Goal: Information Seeking & Learning: Learn about a topic

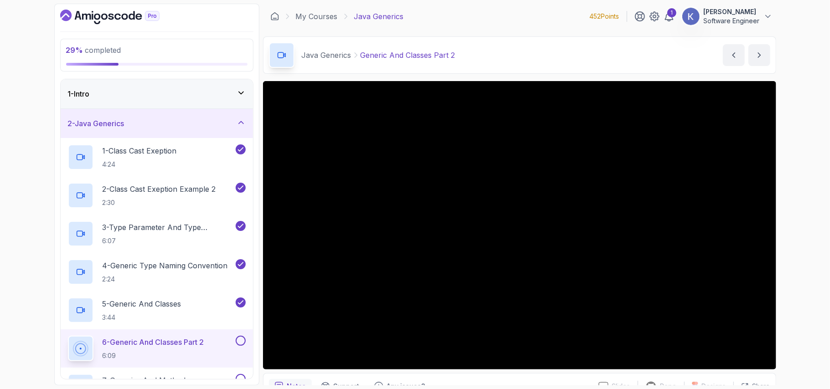
scroll to position [261, 0]
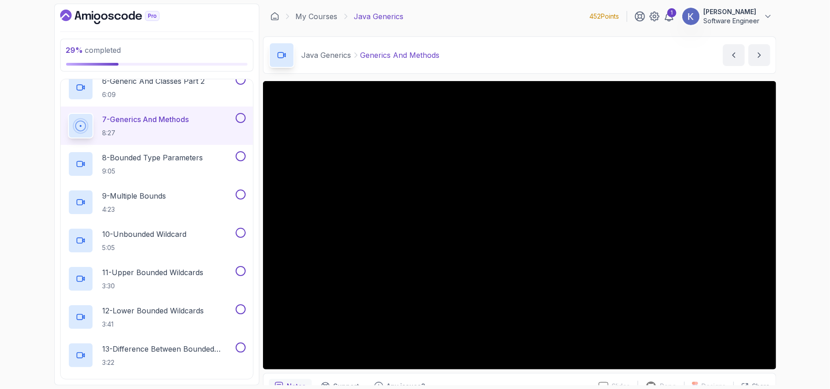
scroll to position [267, 0]
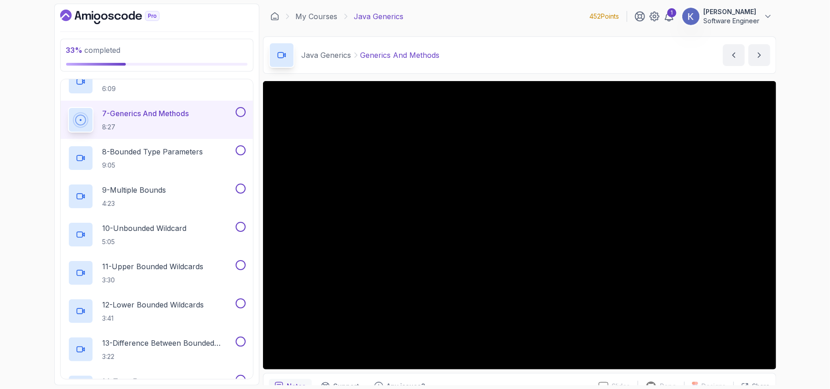
click at [62, 118] on div "7 - Generics And Methods 8:27" at bounding box center [157, 120] width 192 height 38
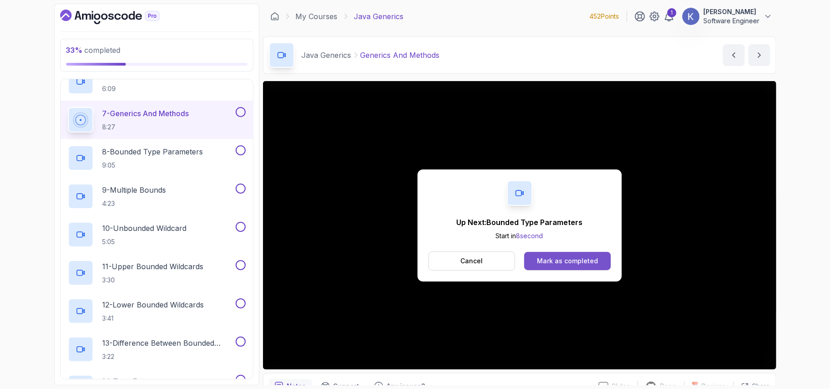
click at [531, 262] on button "Mark as completed" at bounding box center [567, 261] width 86 height 18
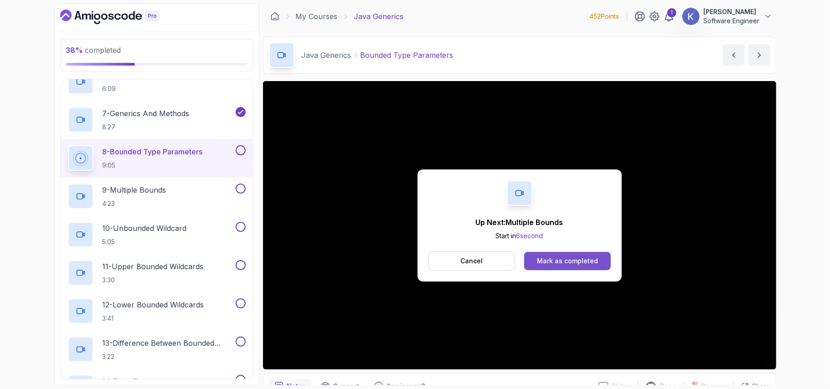
click at [600, 264] on button "Mark as completed" at bounding box center [567, 261] width 86 height 18
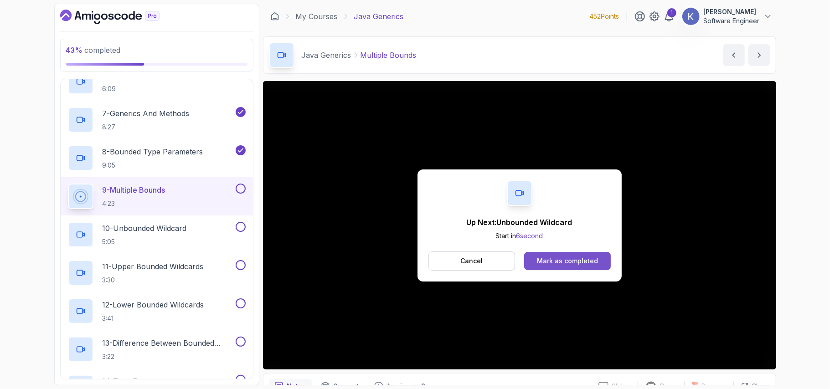
click at [606, 261] on button "Mark as completed" at bounding box center [567, 261] width 86 height 18
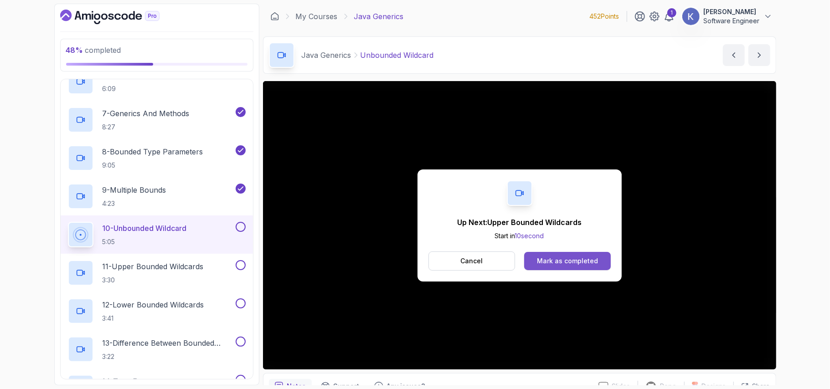
click at [591, 263] on div "Mark as completed" at bounding box center [567, 261] width 61 height 9
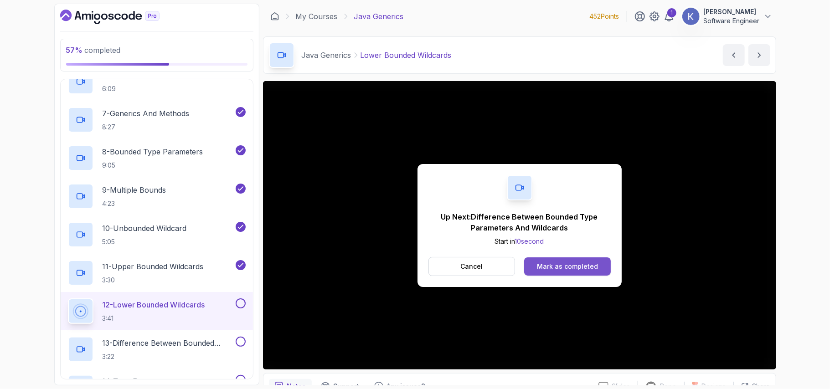
click at [595, 268] on div "Mark as completed" at bounding box center [567, 266] width 61 height 9
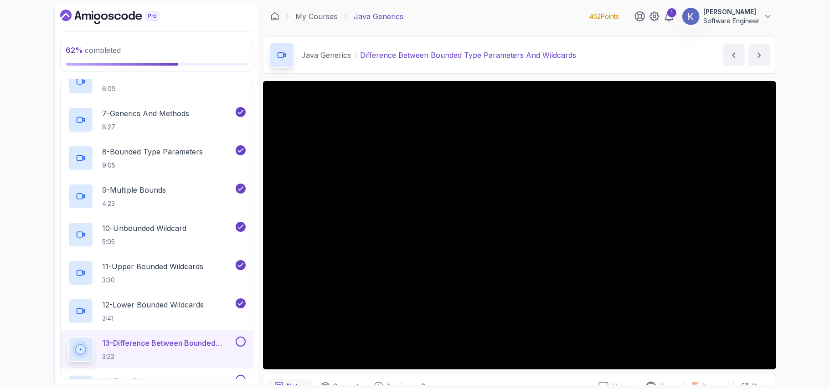
click at [64, 345] on div "13 - Difference Between Bounded Type Parameters And Wildcards 3:22" at bounding box center [157, 349] width 192 height 38
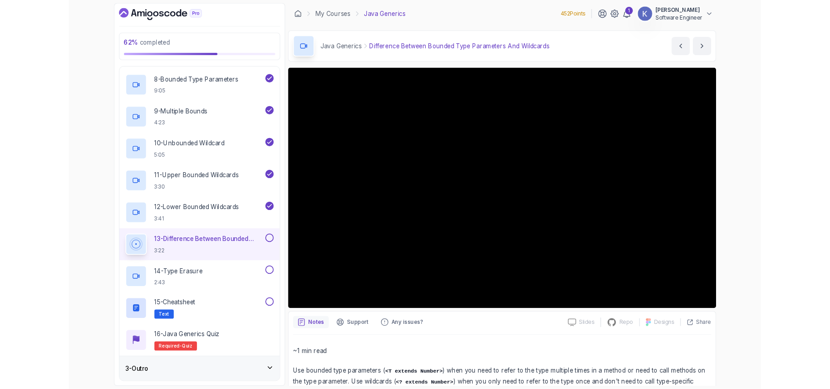
scroll to position [402, 0]
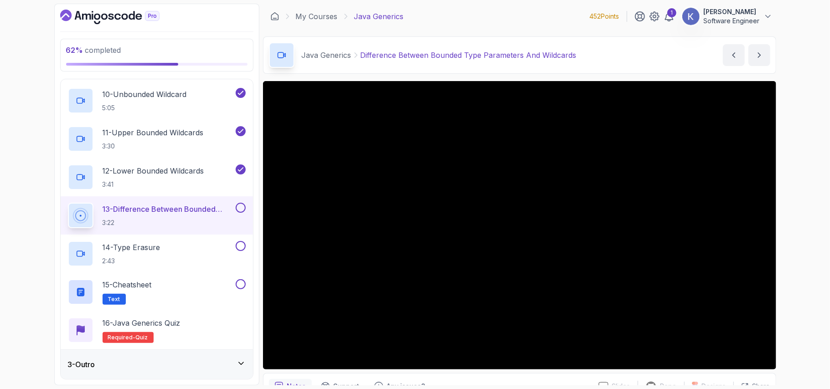
click at [790, 211] on div "62 % completed 1 - Intro 2 - Java Generics 1 - Class Cast Exeption 4:24 2 - Cla…" at bounding box center [415, 194] width 830 height 389
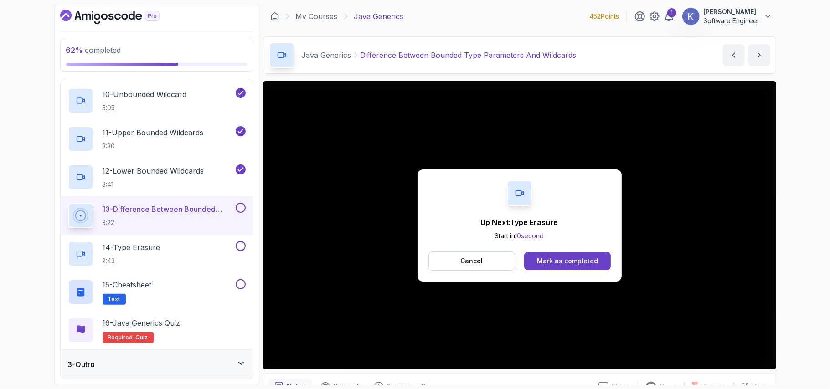
click at [637, 57] on div "Java Generics Difference Between Bounded Type Parameters And Wildcards Differen…" at bounding box center [519, 54] width 513 height 37
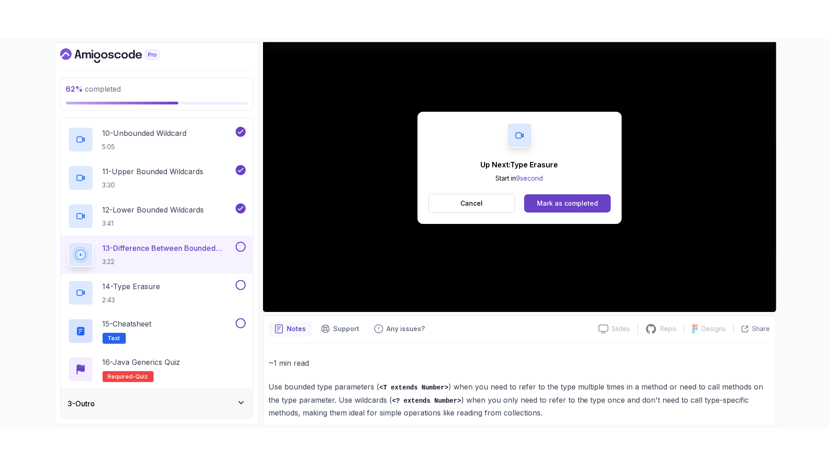
scroll to position [110, 0]
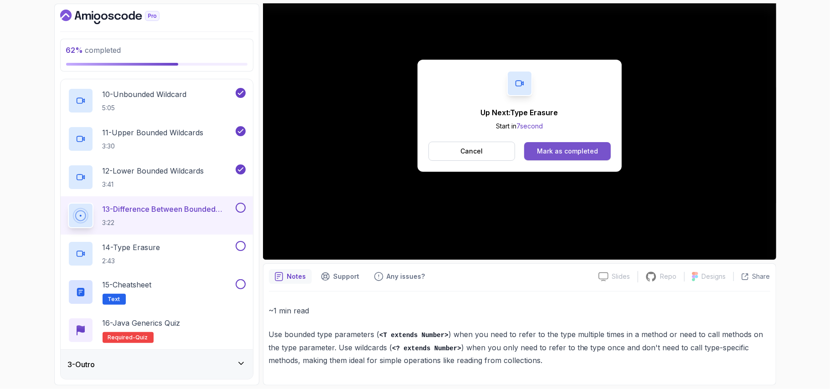
click at [569, 150] on div "Mark as completed" at bounding box center [567, 151] width 61 height 9
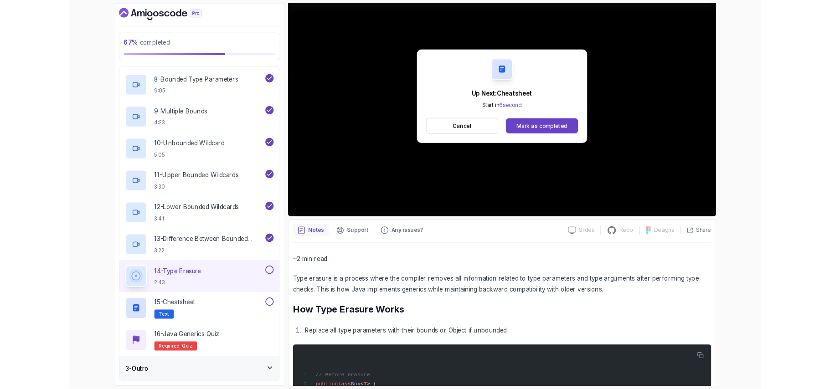
scroll to position [402, 0]
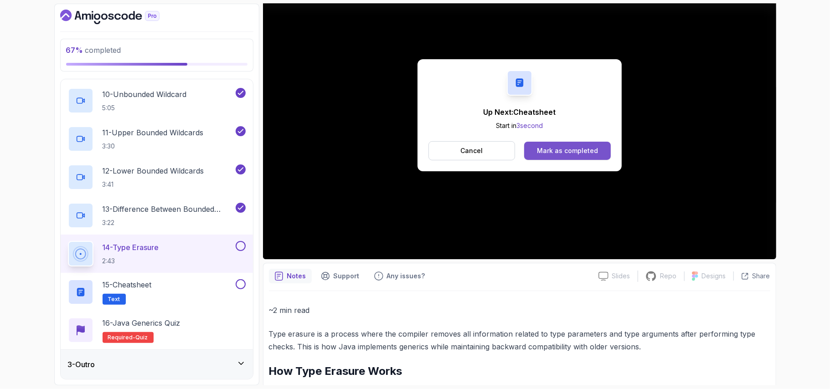
click at [570, 152] on div "Mark as completed" at bounding box center [567, 150] width 61 height 9
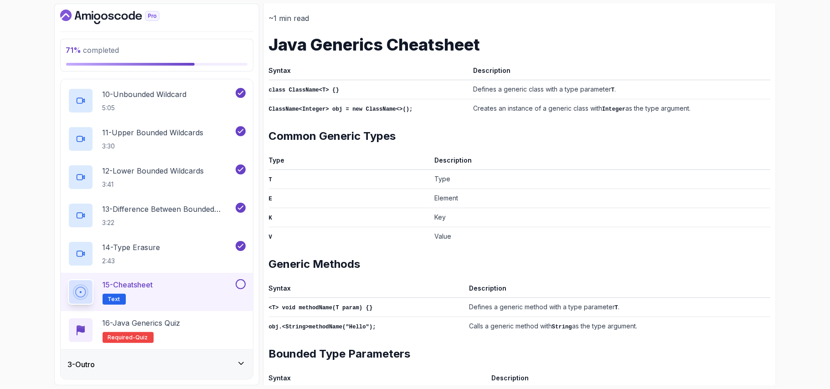
click at [523, 122] on div "~1 min read Java Generics Cheatsheet Syntax Description class ClassName<T> {} D…" at bounding box center [519, 318] width 501 height 612
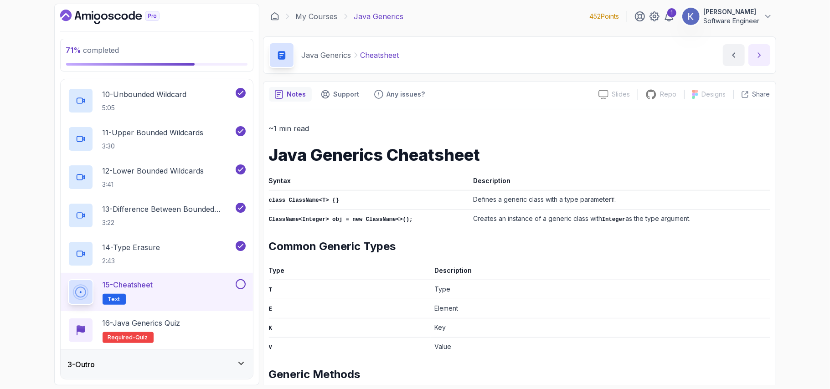
click at [752, 52] on button "next content" at bounding box center [759, 55] width 22 height 22
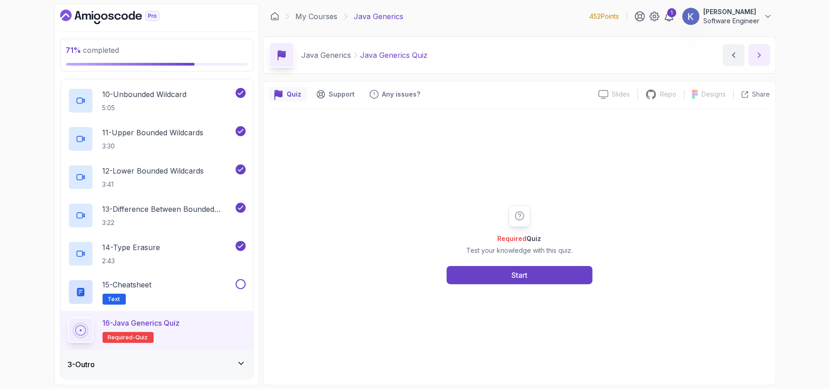
click at [752, 52] on button "next content" at bounding box center [759, 55] width 22 height 22
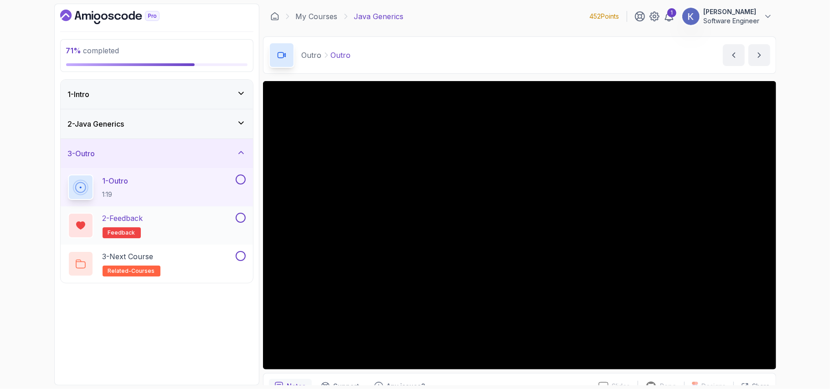
click at [238, 220] on button at bounding box center [241, 218] width 10 height 10
click at [240, 257] on button at bounding box center [241, 256] width 10 height 10
click at [239, 177] on button at bounding box center [241, 180] width 10 height 10
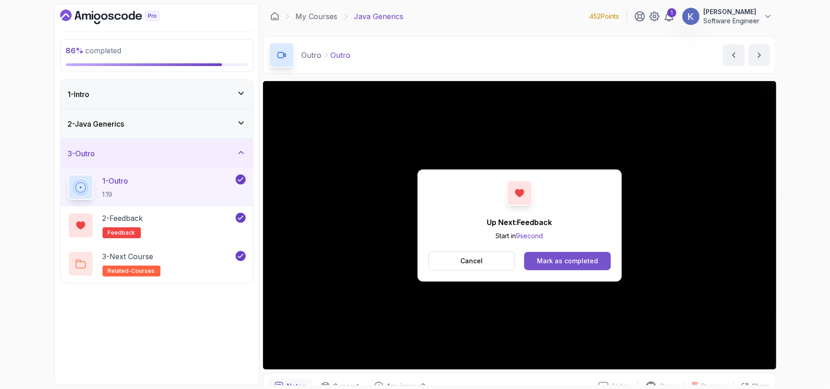
click at [597, 257] on button "Mark as completed" at bounding box center [567, 261] width 86 height 18
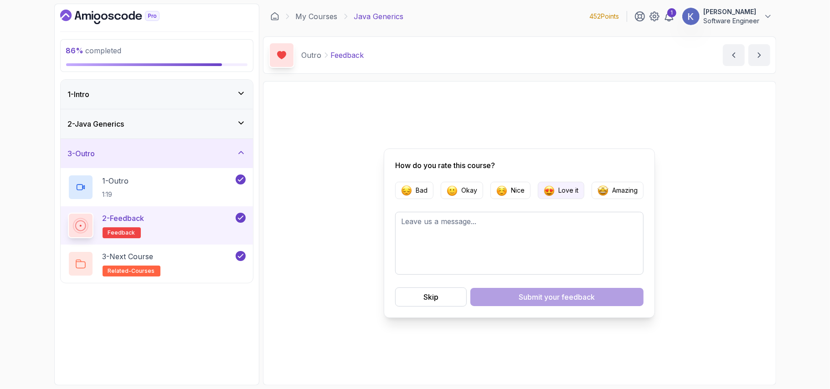
click at [560, 187] on p "Love it" at bounding box center [568, 190] width 20 height 9
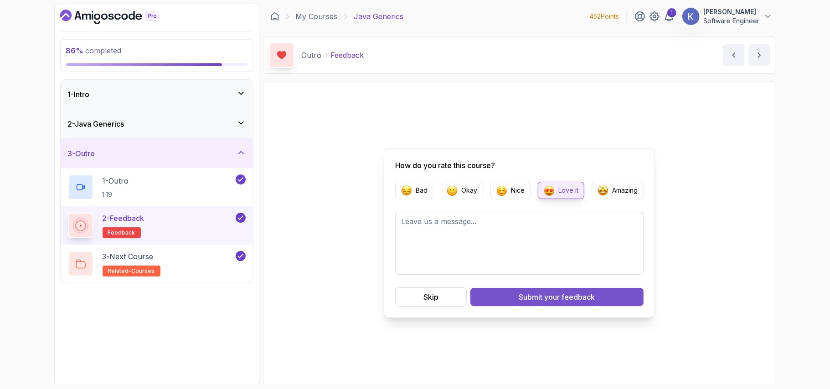
click at [573, 300] on span "your feedback" at bounding box center [569, 297] width 51 height 11
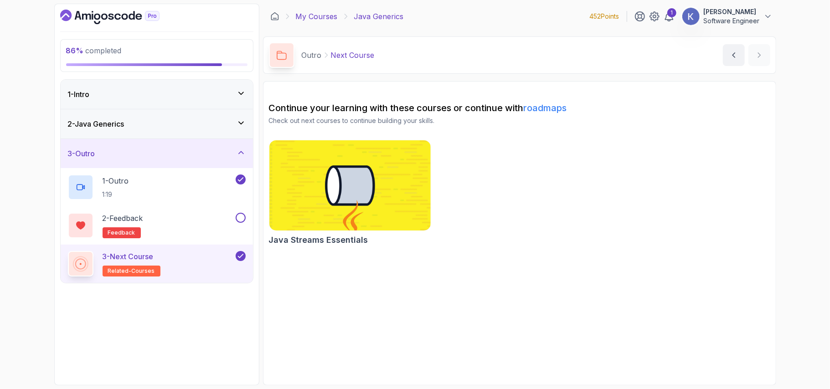
click at [321, 15] on link "My Courses" at bounding box center [317, 16] width 42 height 11
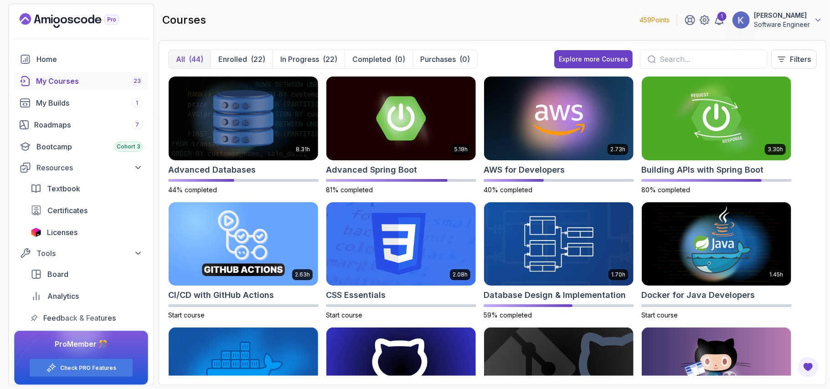
click at [666, 53] on div at bounding box center [704, 59] width 128 height 19
click at [669, 59] on input "text" at bounding box center [709, 59] width 100 height 11
type input "git"
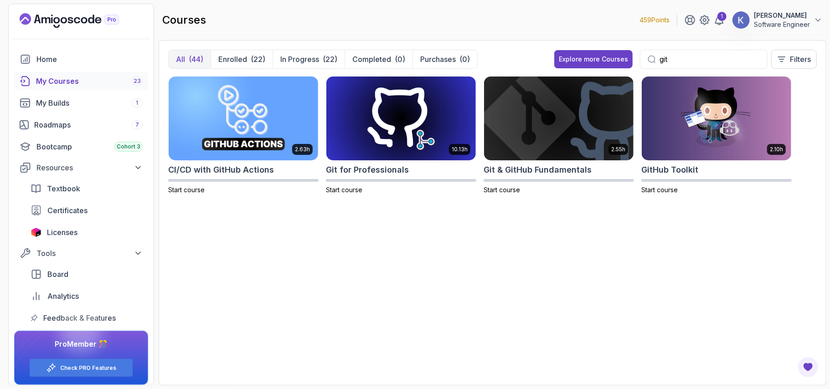
click at [671, 62] on input "git" at bounding box center [709, 59] width 100 height 11
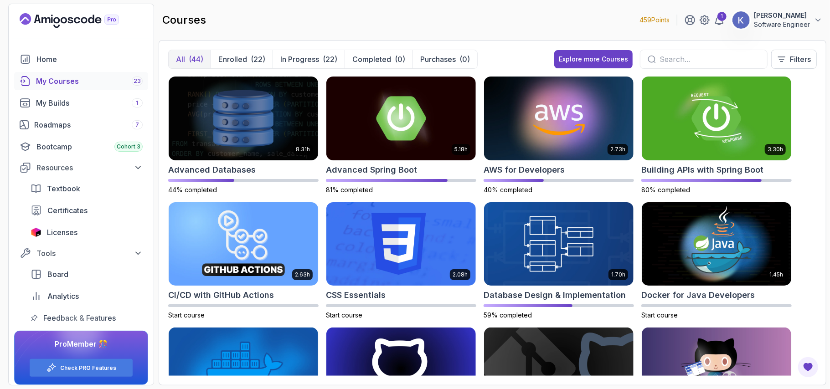
click at [813, 194] on div "8.31h Advanced Databases 44% completed 5.18h Advanced Spring Boot 81% completed…" at bounding box center [492, 226] width 648 height 300
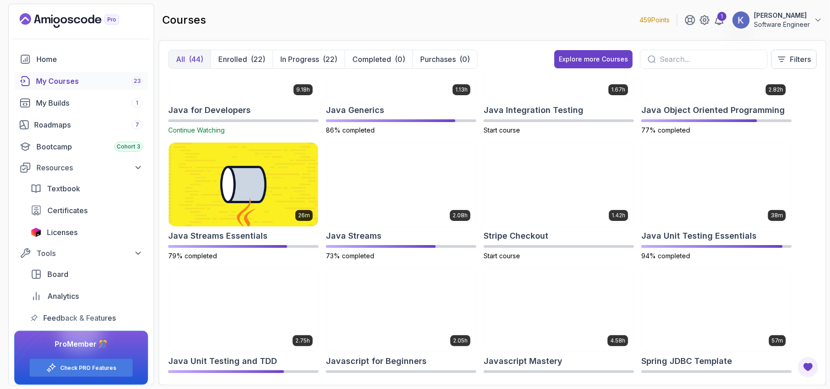
scroll to position [300, 0]
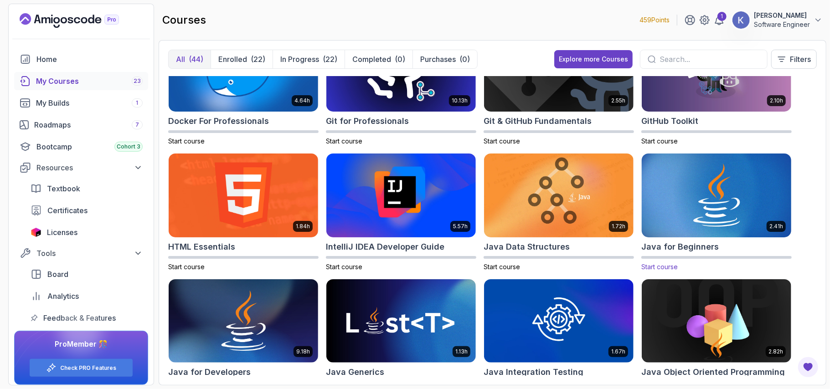
click at [697, 216] on img at bounding box center [716, 195] width 157 height 88
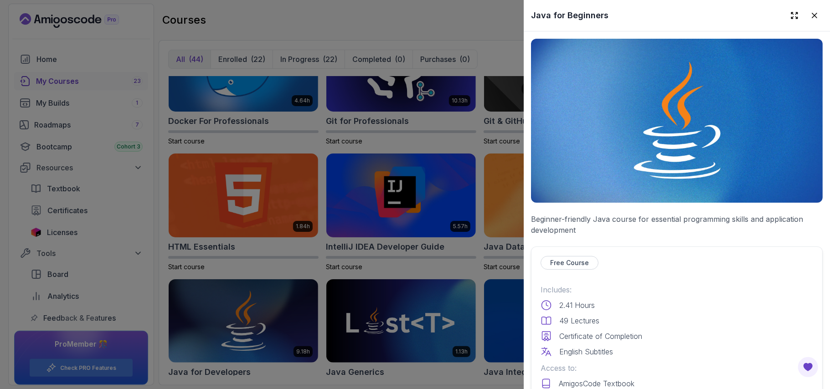
click at [632, 303] on div "2.41 Hours" at bounding box center [676, 305] width 272 height 11
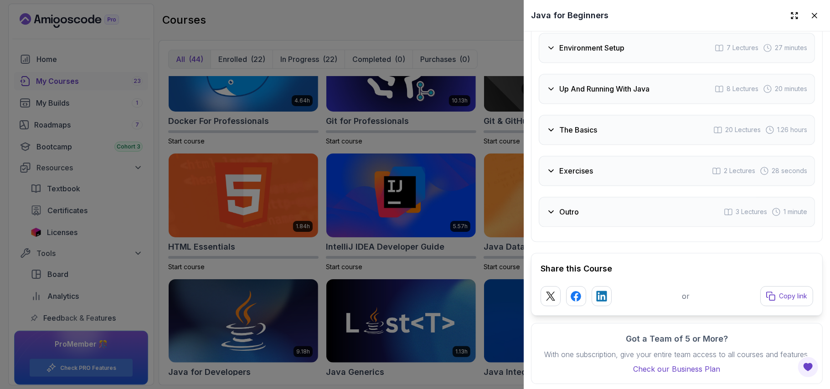
scroll to position [1841, 0]
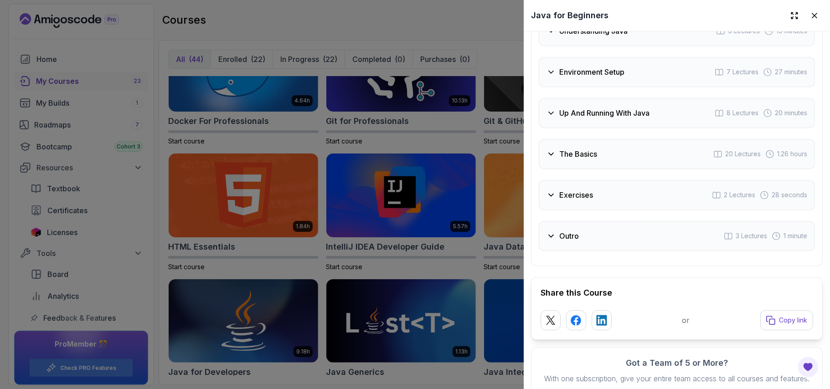
click at [613, 139] on div "The Basics 20 Lectures 1.26 hours" at bounding box center [677, 154] width 276 height 30
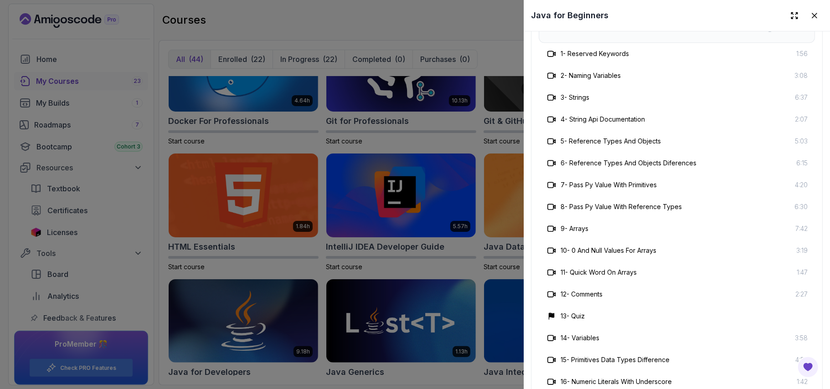
scroll to position [1897, 0]
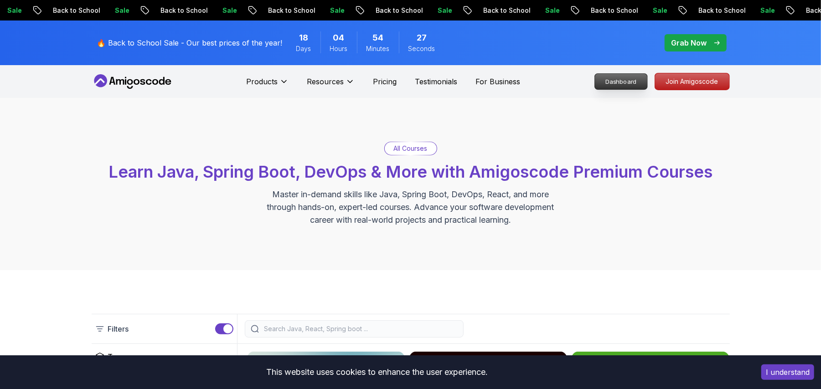
click at [602, 74] on p "Dashboard" at bounding box center [621, 81] width 52 height 15
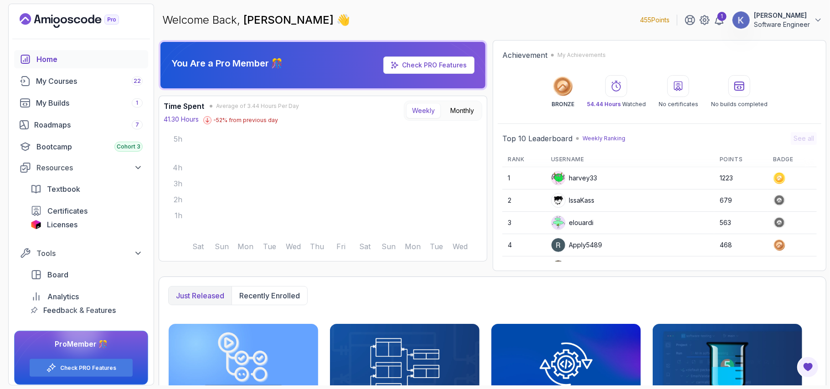
click at [618, 75] on div at bounding box center [616, 86] width 22 height 22
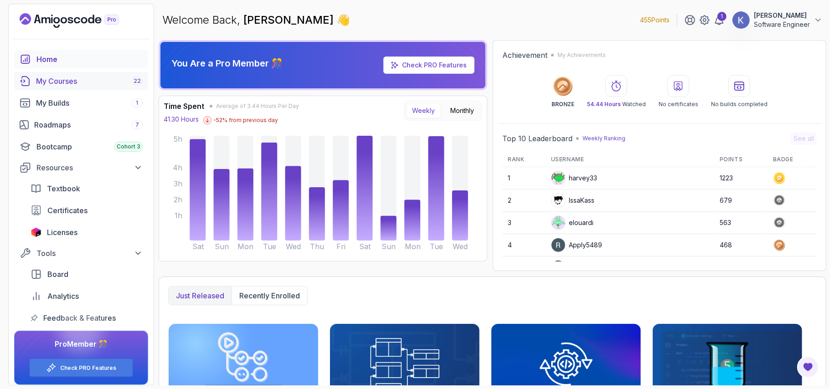
click at [67, 82] on div "My Courses 22" at bounding box center [89, 81] width 107 height 11
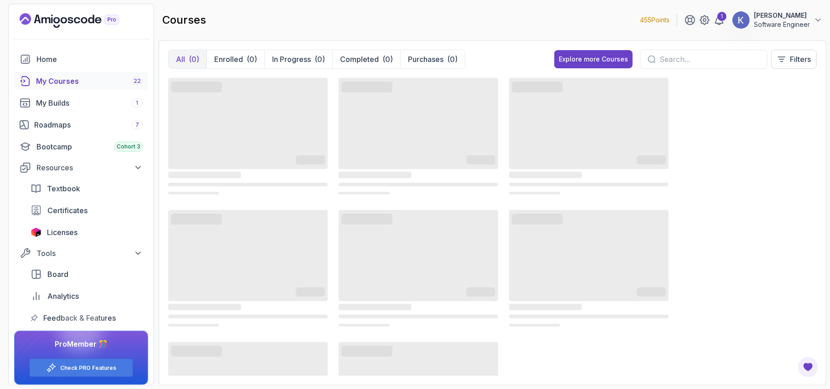
click at [682, 63] on input "text" at bounding box center [709, 59] width 100 height 11
type input "java"
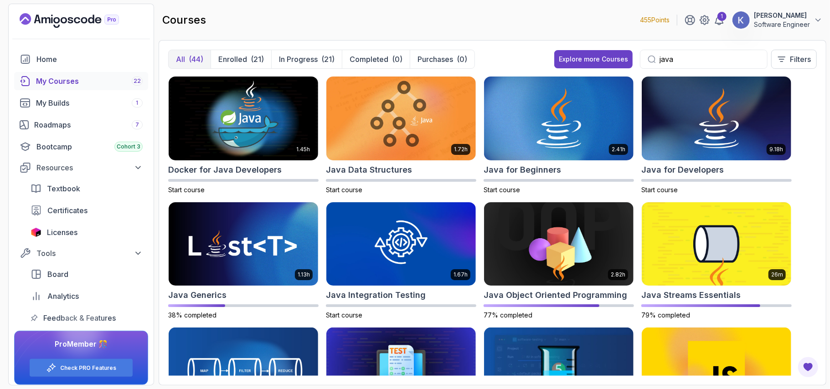
click at [493, 16] on div "courses 455 Points 1 [PERSON_NAME] Software Engineer" at bounding box center [492, 20] width 667 height 33
click at [806, 150] on div "1.45h Docker for Java Developers Start course 1.72h Java Data Structures Start …" at bounding box center [492, 226] width 648 height 300
click at [677, 149] on img at bounding box center [716, 118] width 157 height 88
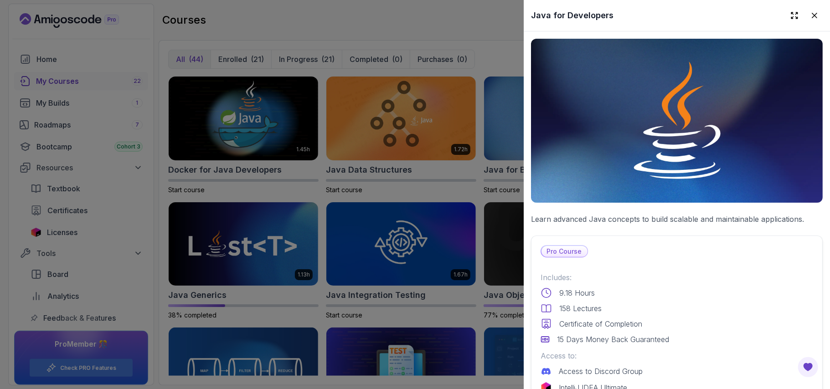
click at [637, 366] on p "Access to Discord Group" at bounding box center [601, 371] width 84 height 11
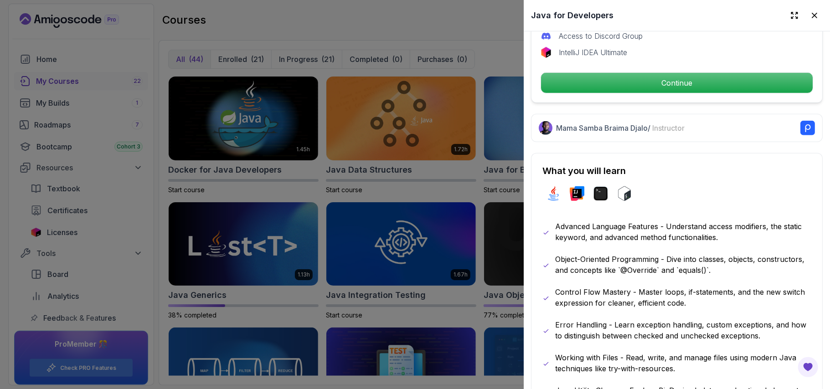
scroll to position [340, 0]
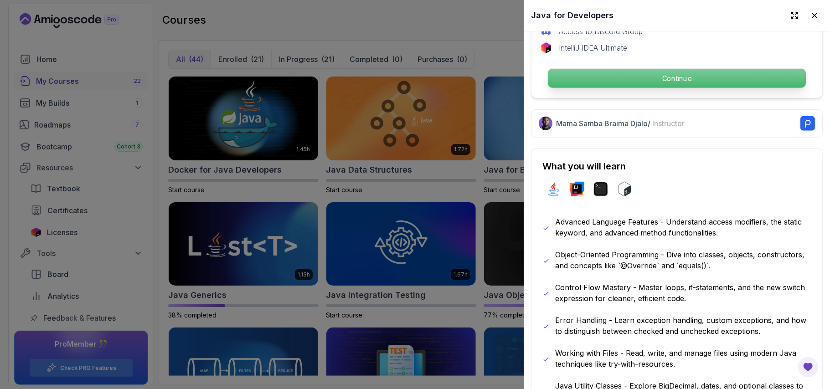
click at [622, 75] on p "Continue" at bounding box center [677, 78] width 258 height 19
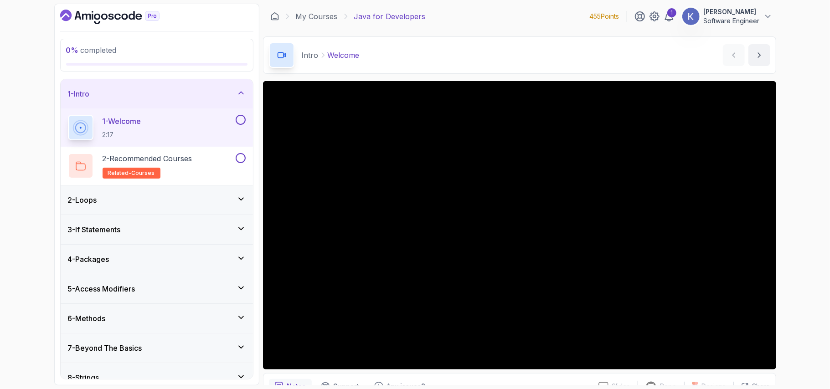
click at [53, 343] on section "0 % completed 1 - Intro 1 - Welcome 2:17 2 - Recommended Courses related-course…" at bounding box center [415, 194] width 729 height 389
click at [64, 131] on div "1 - Welcome 2:17" at bounding box center [157, 127] width 192 height 38
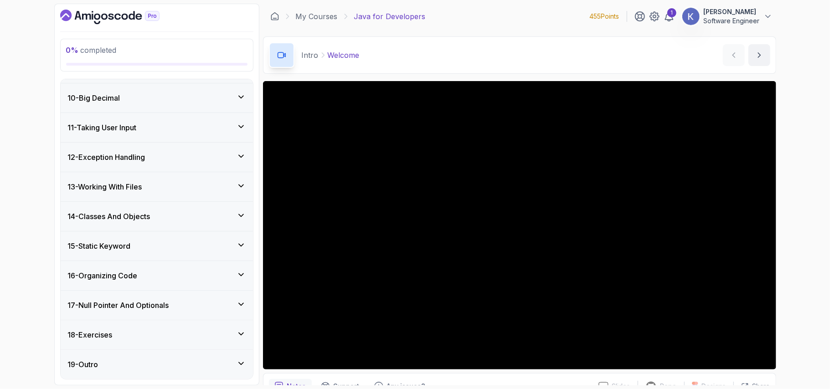
scroll to position [343, 0]
click at [215, 308] on div "17 - Null Pointer And Optionals" at bounding box center [157, 305] width 178 height 11
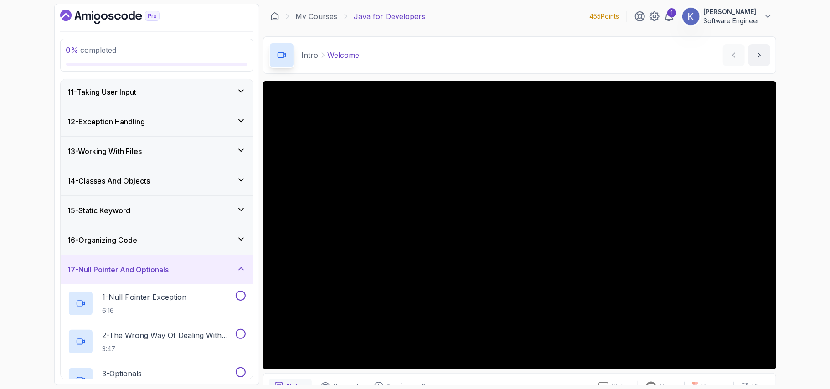
scroll to position [298, 0]
click at [148, 206] on div "15 - Static Keyword" at bounding box center [157, 210] width 192 height 29
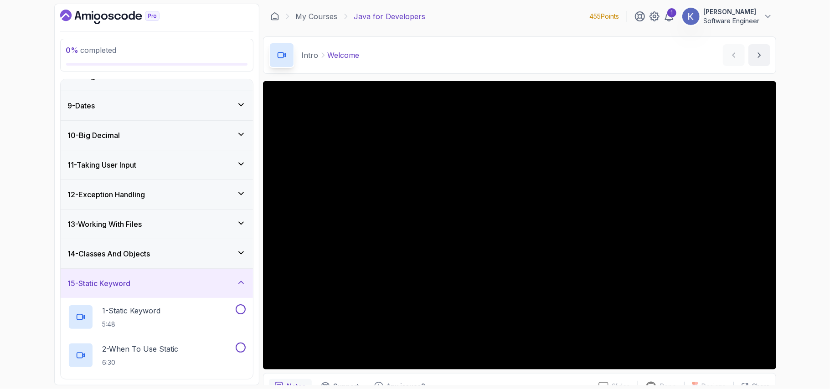
scroll to position [225, 0]
click at [150, 254] on h3 "14 - Classes And Objects" at bounding box center [109, 254] width 82 height 11
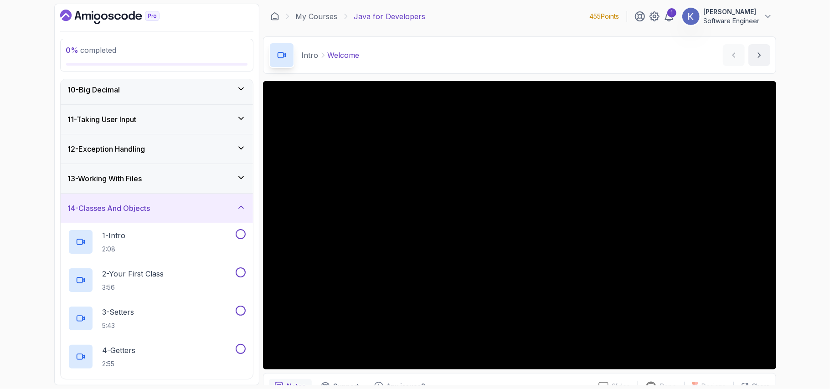
scroll to position [267, 0]
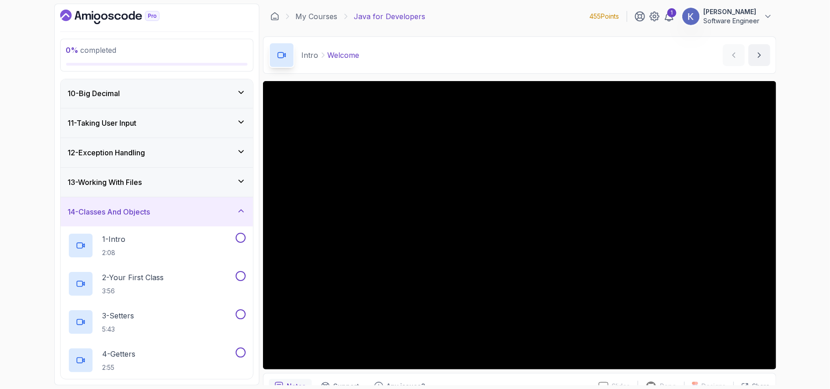
click at [152, 157] on div "12 - Exception Handling" at bounding box center [157, 152] width 178 height 11
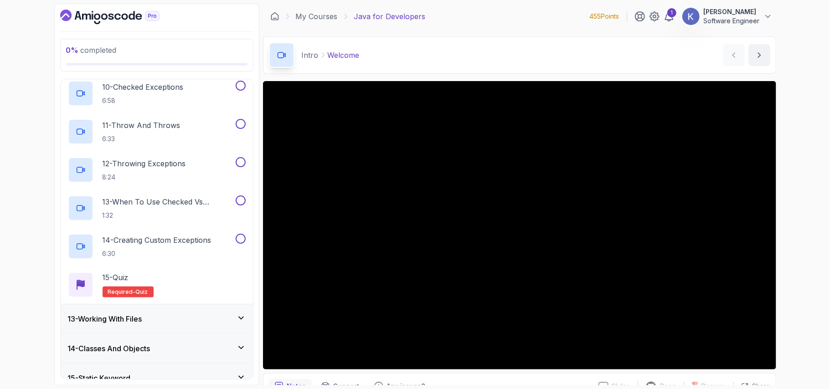
scroll to position [729, 0]
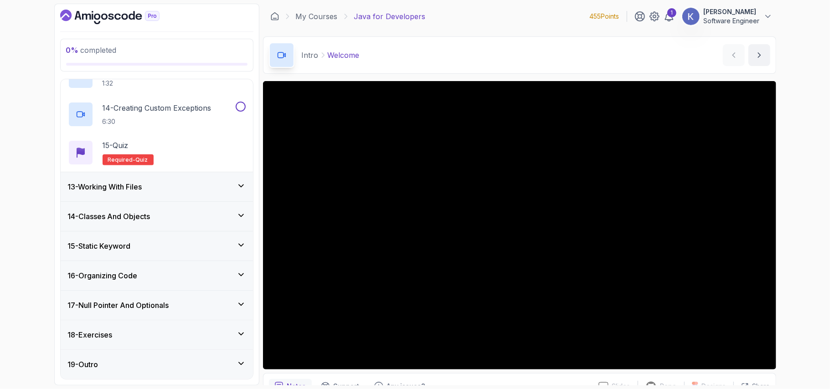
scroll to position [840, 0]
click at [139, 305] on h3 "17 - Null Pointer And Optionals" at bounding box center [118, 305] width 101 height 11
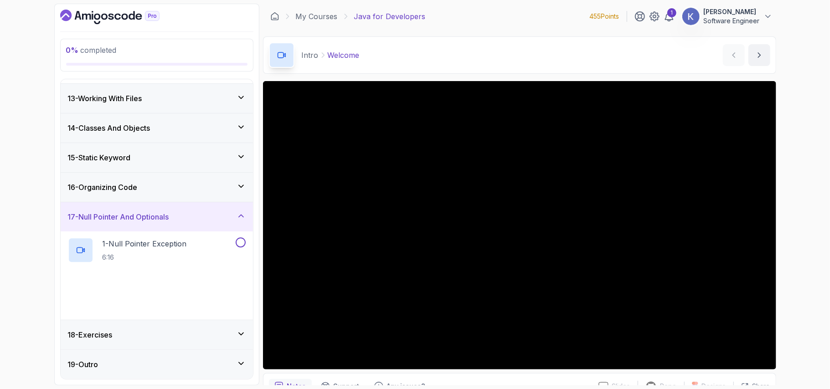
scroll to position [266, 0]
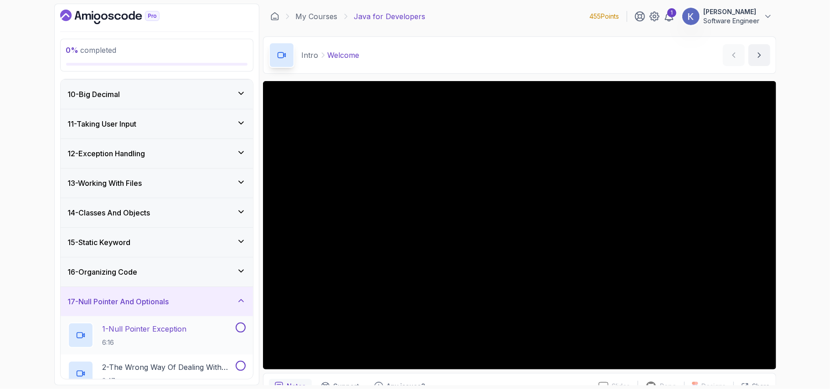
click at [161, 343] on p "6:16" at bounding box center [145, 342] width 84 height 9
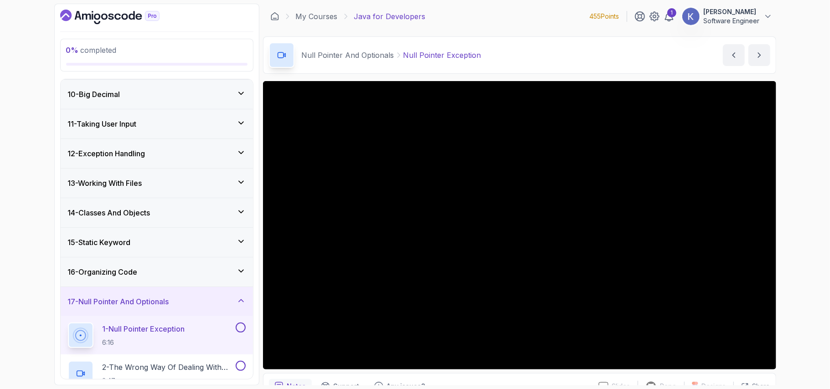
click at [62, 334] on div "1 - Null Pointer Exception 6:16" at bounding box center [157, 335] width 192 height 38
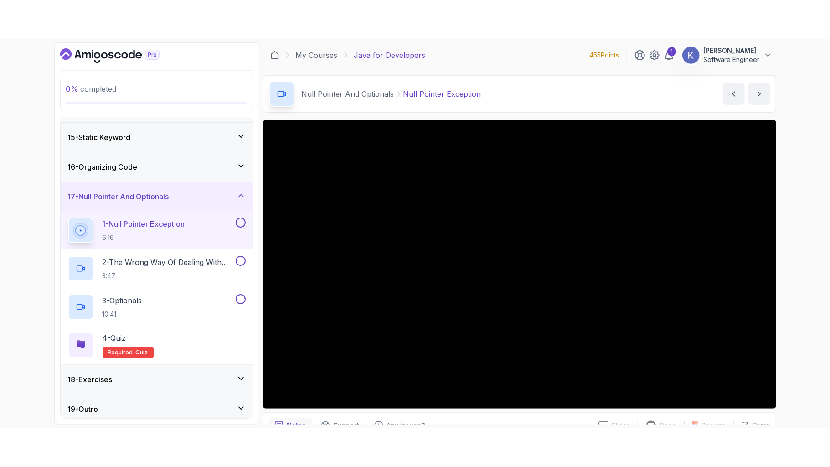
scroll to position [419, 0]
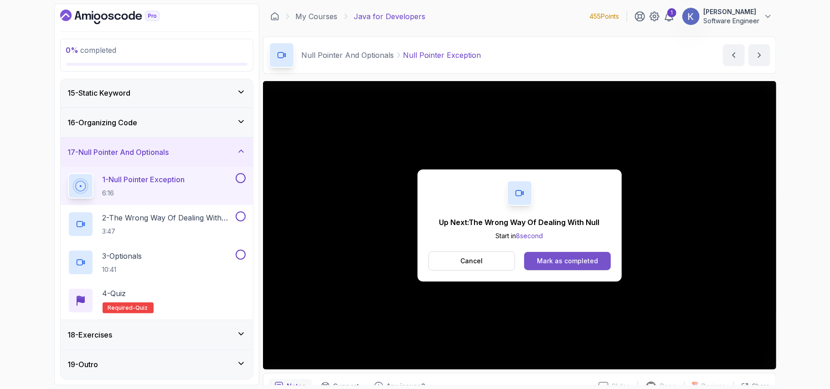
click at [593, 256] on button "Mark as completed" at bounding box center [567, 261] width 86 height 18
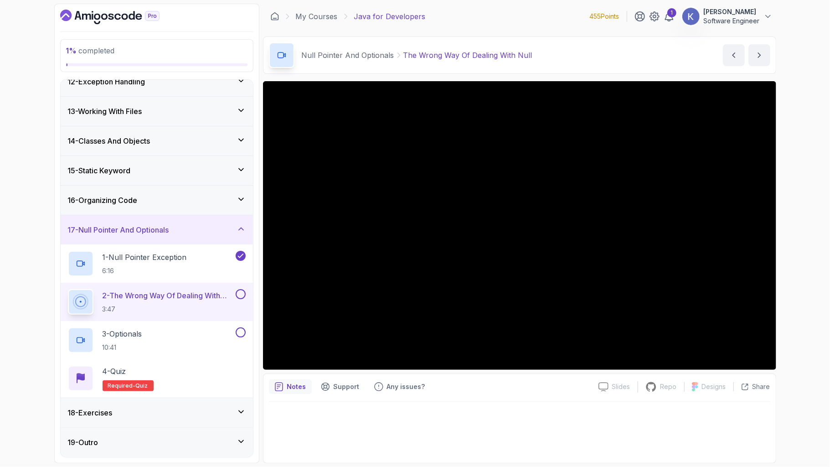
scroll to position [419, 0]
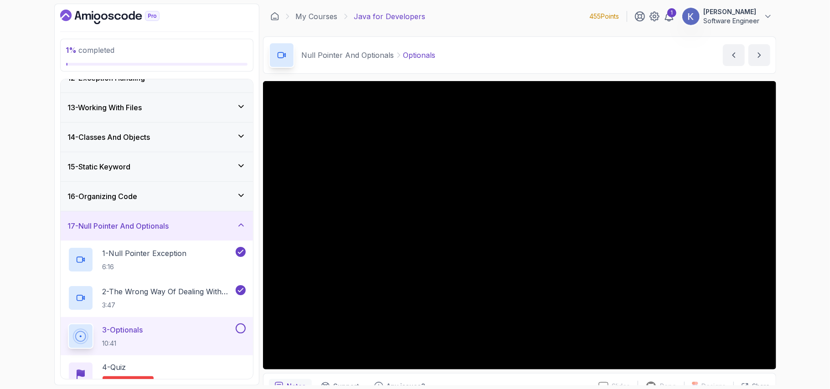
scroll to position [419, 0]
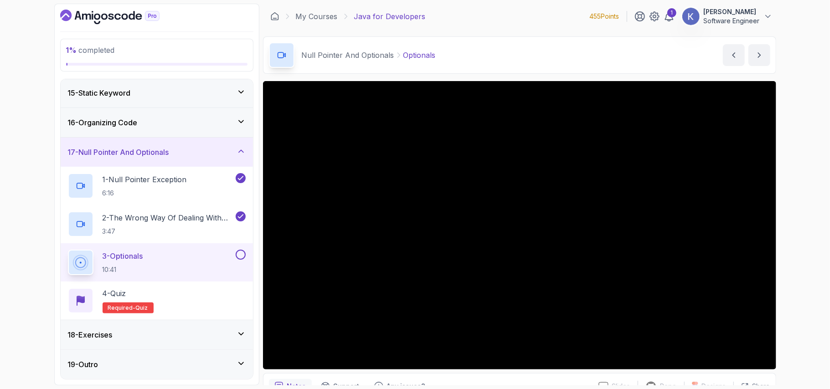
click at [184, 121] on div "16 - Organizing Code" at bounding box center [157, 122] width 178 height 11
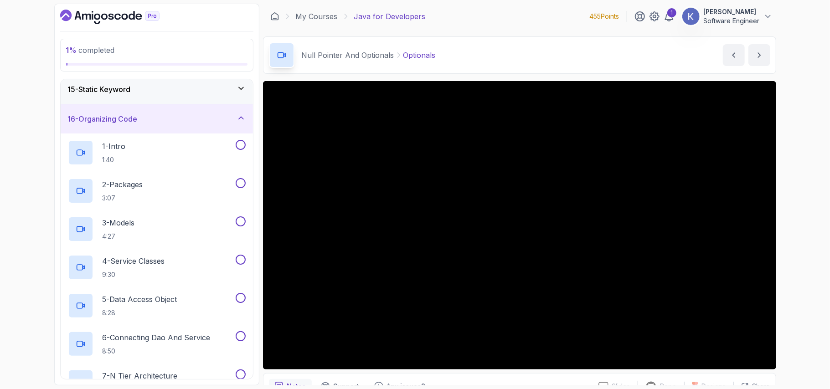
click at [164, 95] on div "15 - Static Keyword" at bounding box center [157, 89] width 178 height 11
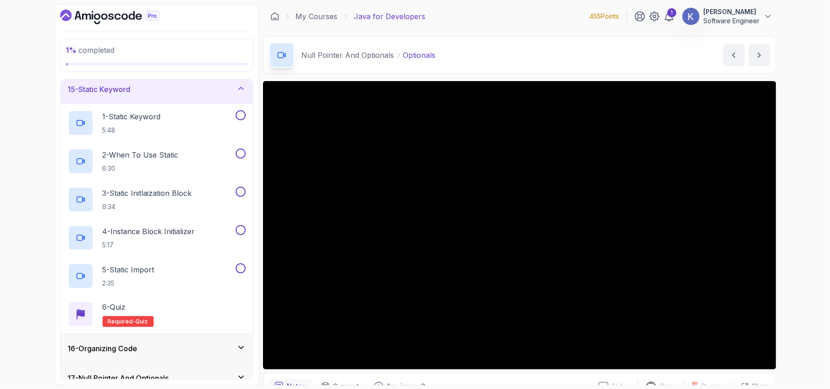
click at [164, 95] on div "15 - Static Keyword" at bounding box center [157, 89] width 178 height 11
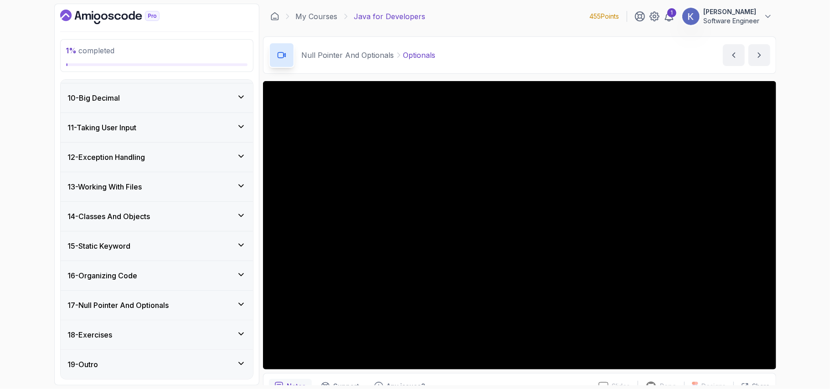
scroll to position [266, 0]
click at [157, 213] on div "14 - Classes And Objects" at bounding box center [157, 216] width 178 height 11
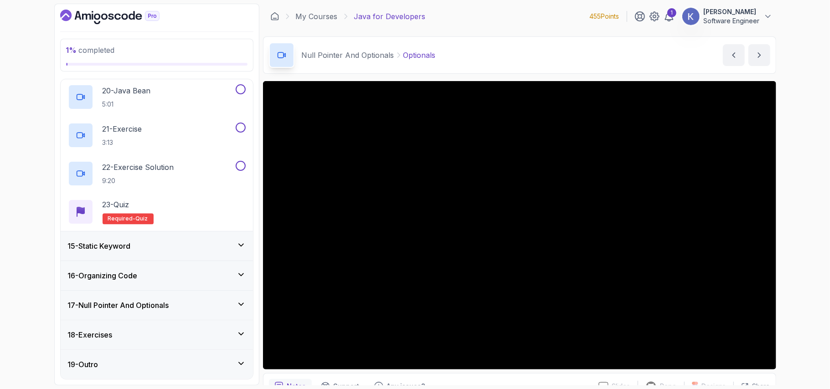
scroll to position [1146, 0]
click at [61, 170] on div "22 - Exercise Solution 9:20" at bounding box center [157, 173] width 192 height 38
click at [108, 250] on h3 "15 - Static Keyword" at bounding box center [99, 246] width 63 height 11
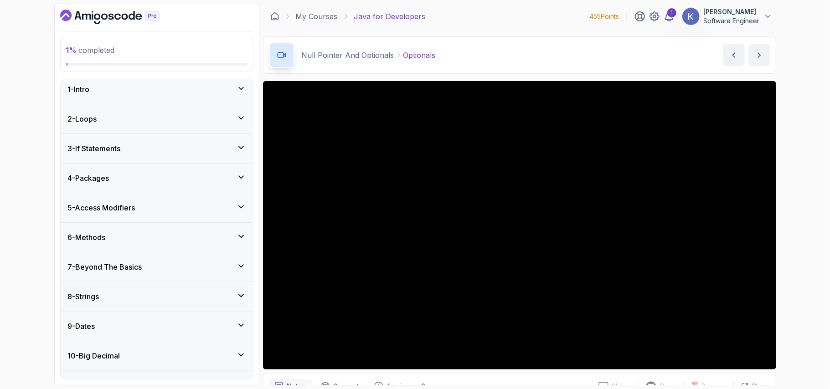
scroll to position [0, 0]
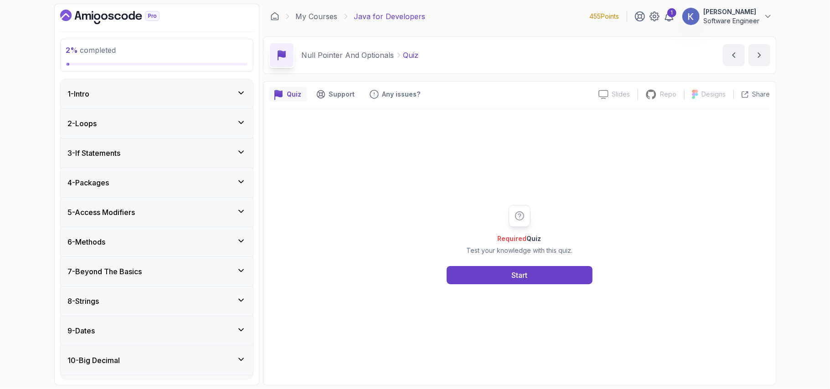
scroll to position [24, 0]
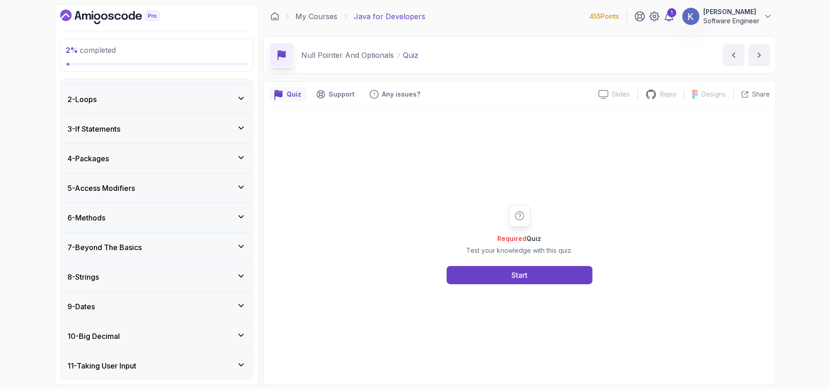
click at [167, 277] on div "8 - Strings" at bounding box center [157, 277] width 178 height 11
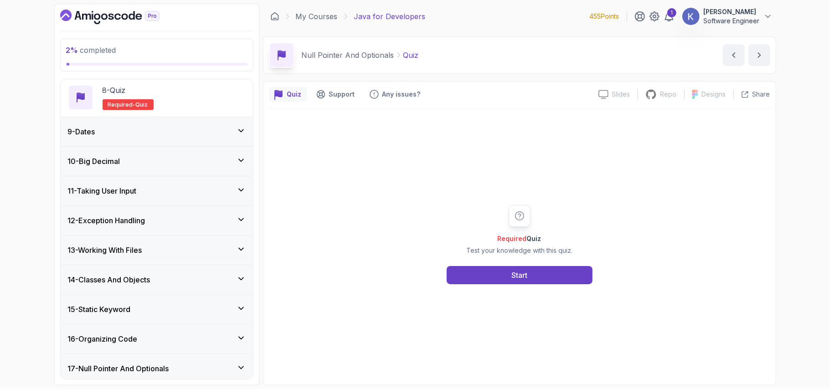
scroll to position [534, 0]
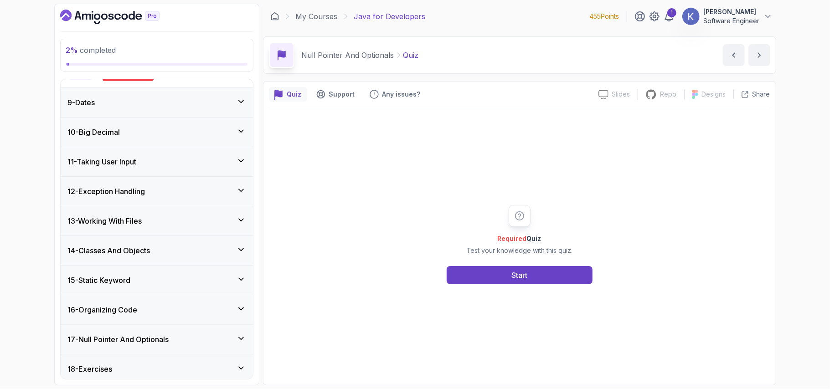
click at [155, 193] on div "12 - Exception Handling" at bounding box center [157, 191] width 178 height 11
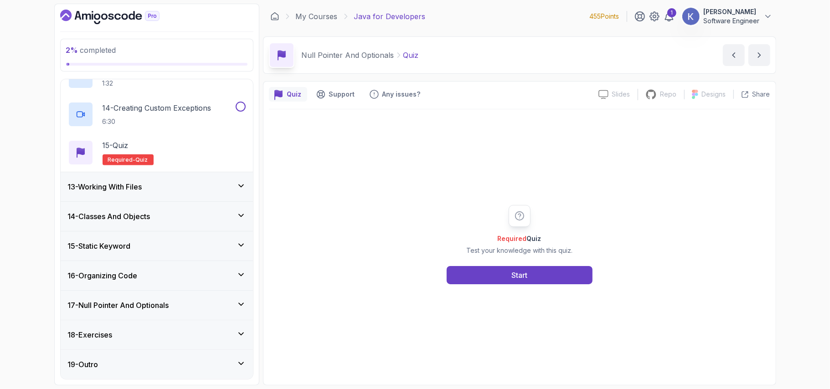
scroll to position [840, 0]
click at [201, 217] on div "14 - Classes And Objects" at bounding box center [157, 216] width 178 height 11
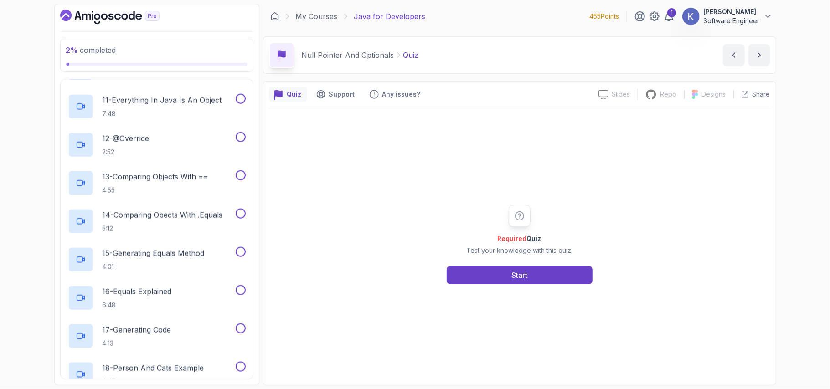
scroll to position [266, 0]
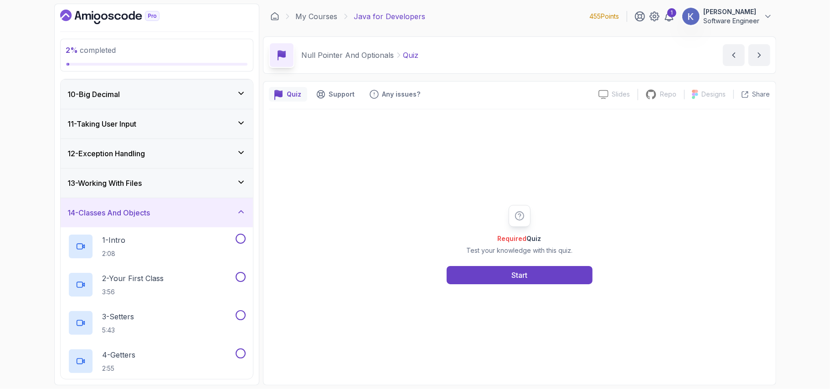
click at [201, 217] on div "14 - Classes And Objects" at bounding box center [157, 212] width 178 height 11
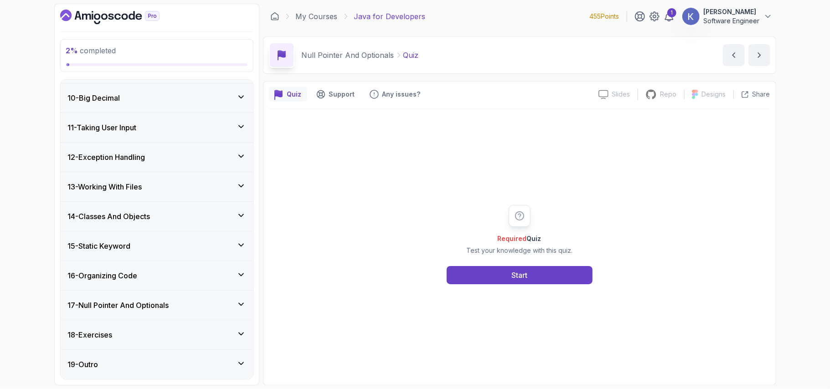
click at [141, 163] on div "12 - Exception Handling" at bounding box center [157, 157] width 192 height 29
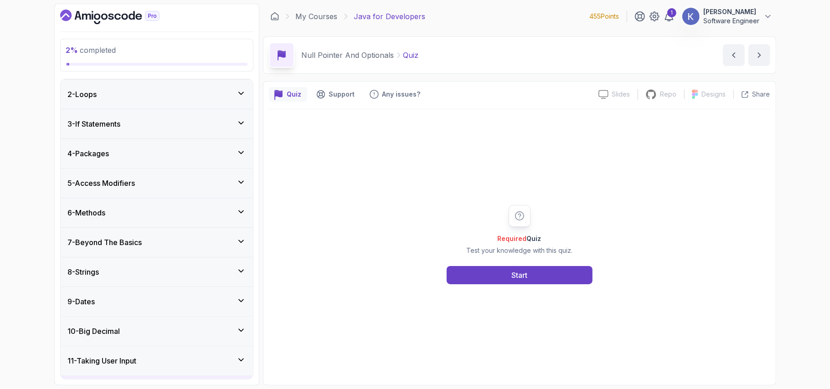
scroll to position [53, 0]
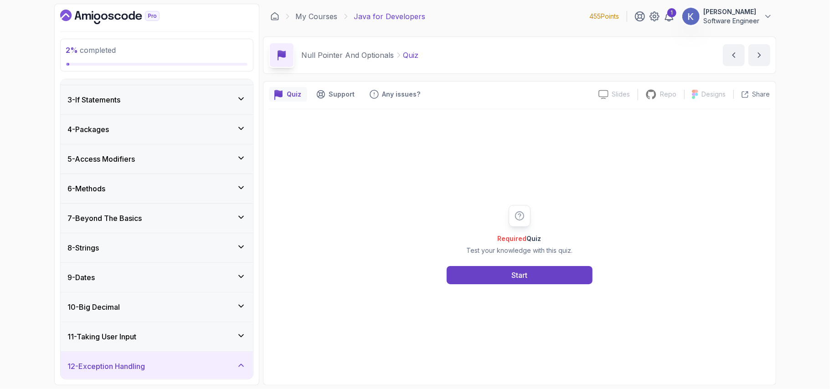
click at [129, 188] on div "6 - Methods" at bounding box center [157, 188] width 178 height 11
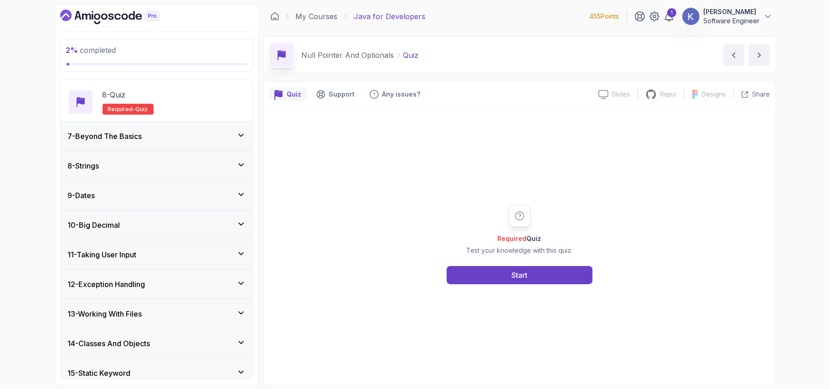
scroll to position [442, 0]
click at [128, 174] on div "8 - Strings" at bounding box center [157, 165] width 192 height 29
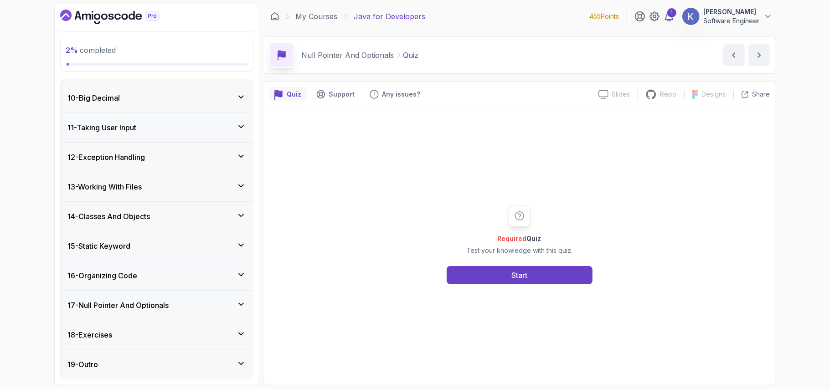
scroll to position [572, 0]
click at [147, 241] on div "15 - Static Keyword" at bounding box center [157, 246] width 178 height 11
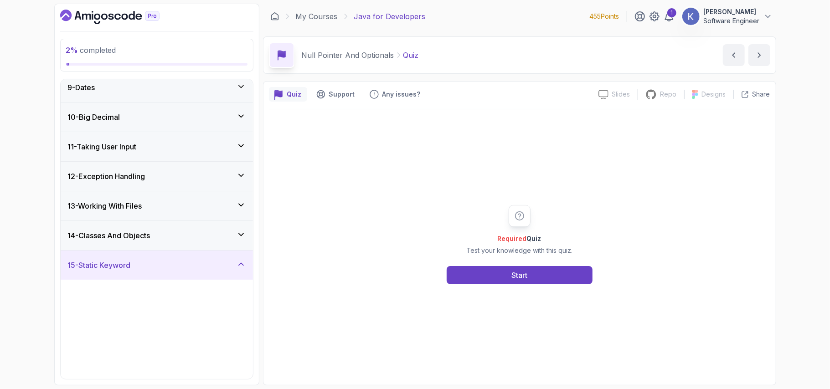
scroll to position [266, 0]
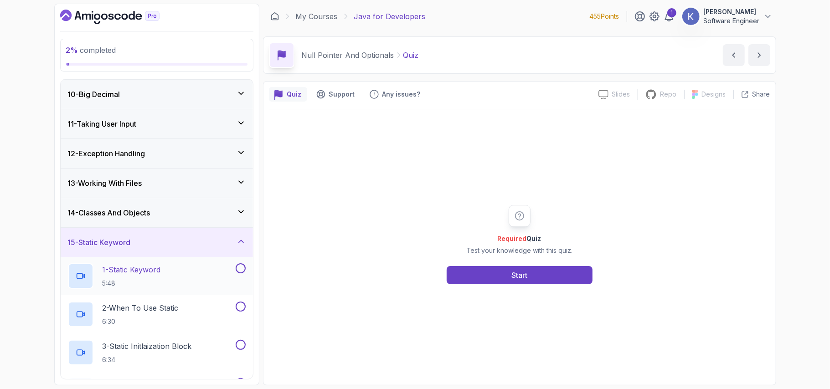
click at [168, 280] on div "1 - Static Keyword 5:48" at bounding box center [151, 276] width 166 height 26
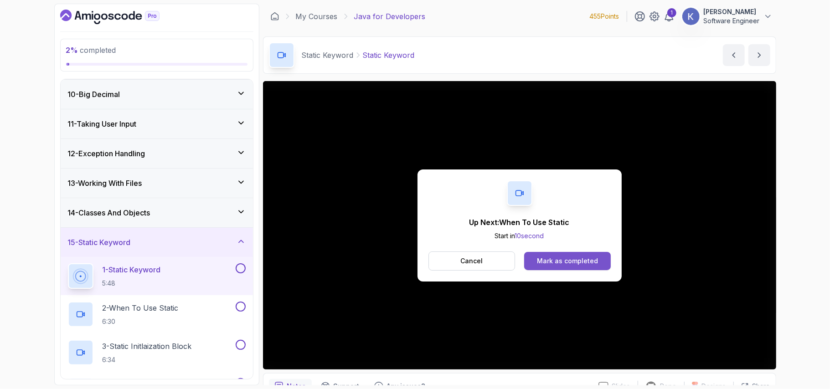
click at [584, 254] on button "Mark as completed" at bounding box center [567, 261] width 86 height 18
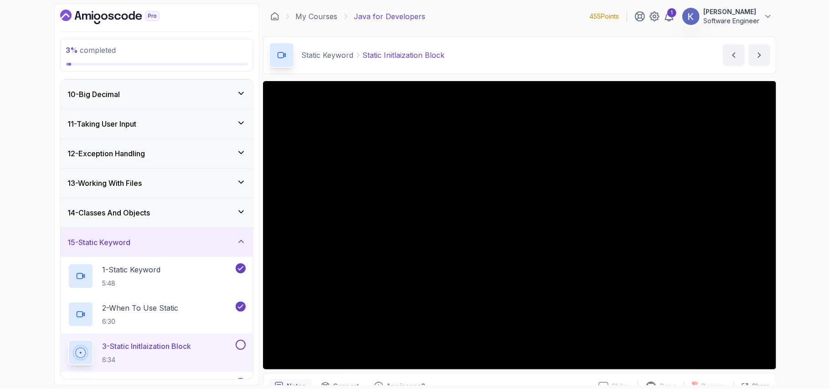
click at [183, 357] on h2 "3 - Static Initlaization Block 6:34" at bounding box center [147, 353] width 89 height 24
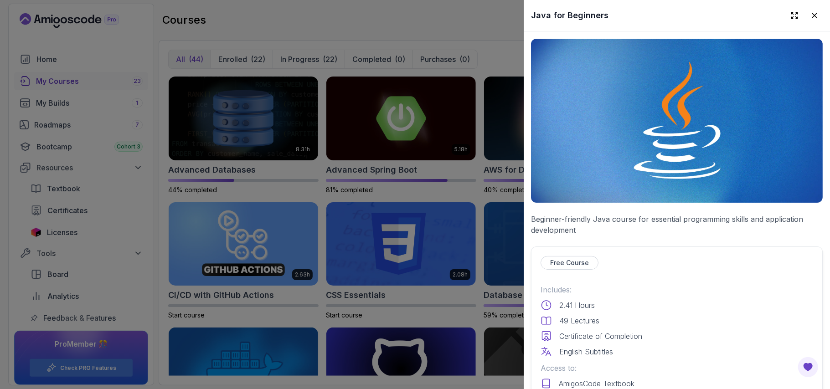
scroll to position [1897, 0]
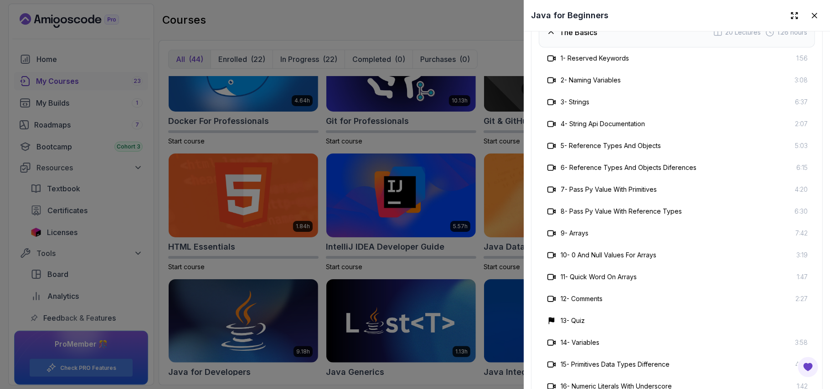
click at [649, 222] on div "9 - Arrays 7:42" at bounding box center [677, 233] width 276 height 22
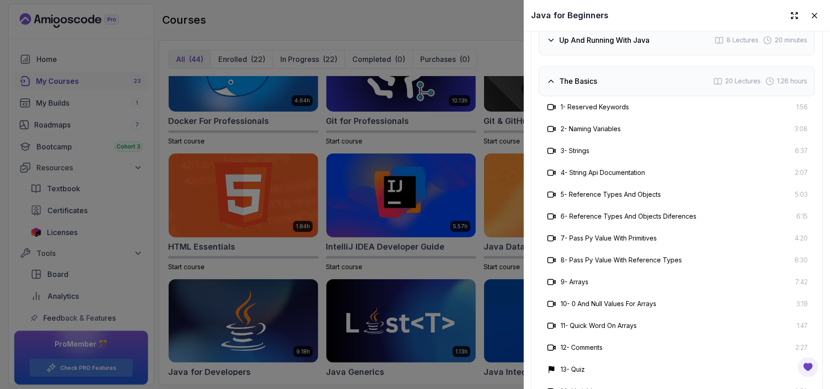
scroll to position [1873, 0]
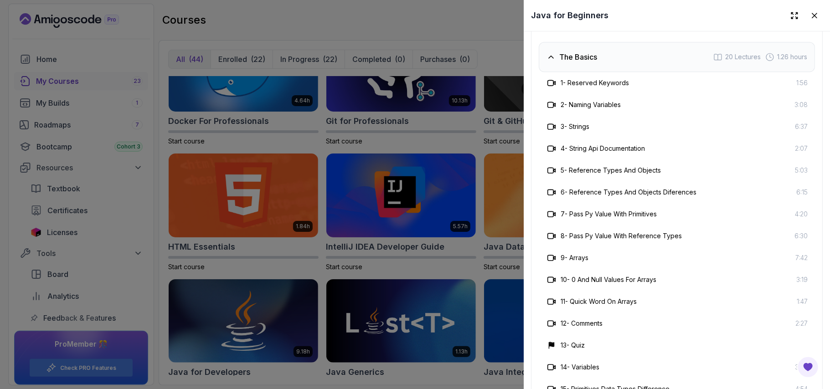
click at [493, 64] on div at bounding box center [415, 194] width 830 height 389
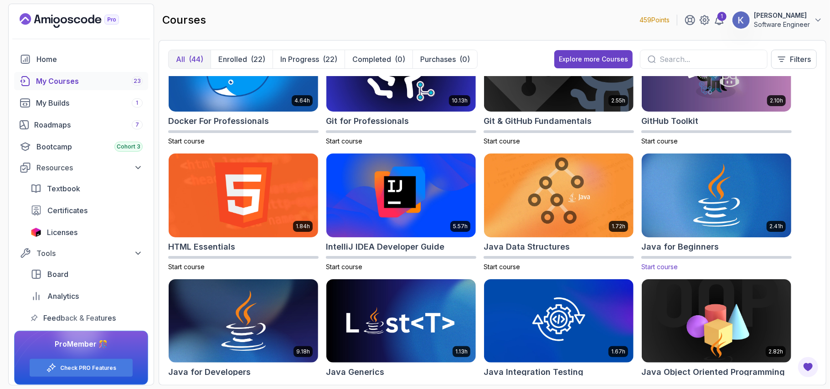
click at [731, 193] on img at bounding box center [716, 195] width 157 height 88
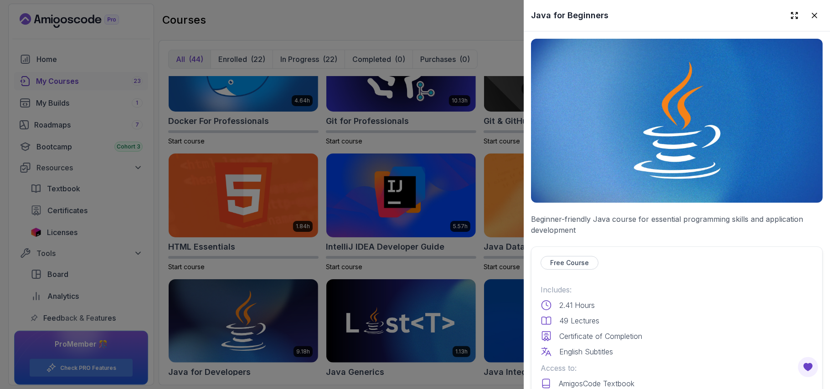
click at [716, 315] on div "49 Lectures" at bounding box center [676, 320] width 272 height 11
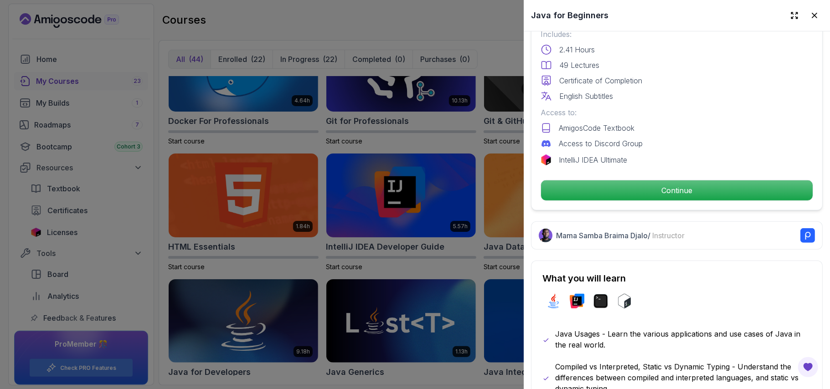
scroll to position [340, 0]
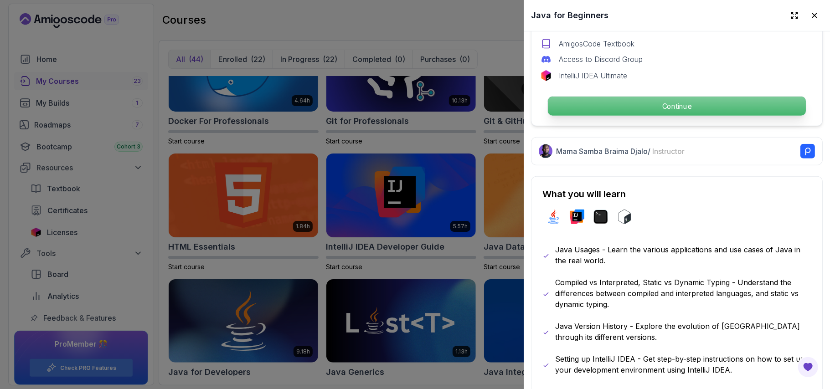
click at [644, 110] on p "Continue" at bounding box center [677, 106] width 258 height 19
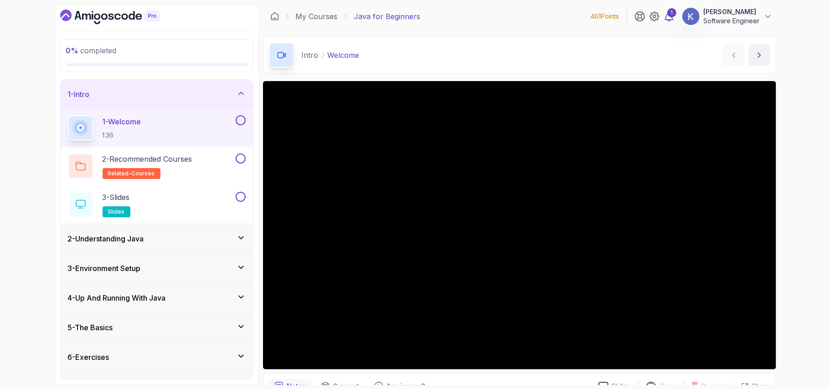
click at [70, 333] on h3 "5 - The Basics" at bounding box center [90, 327] width 45 height 11
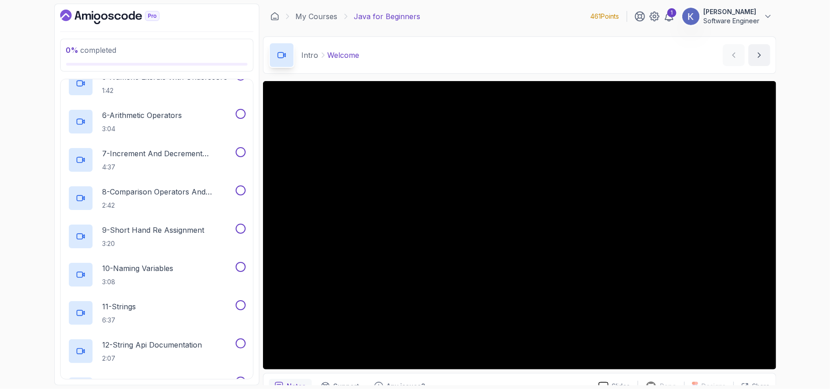
scroll to position [340, 0]
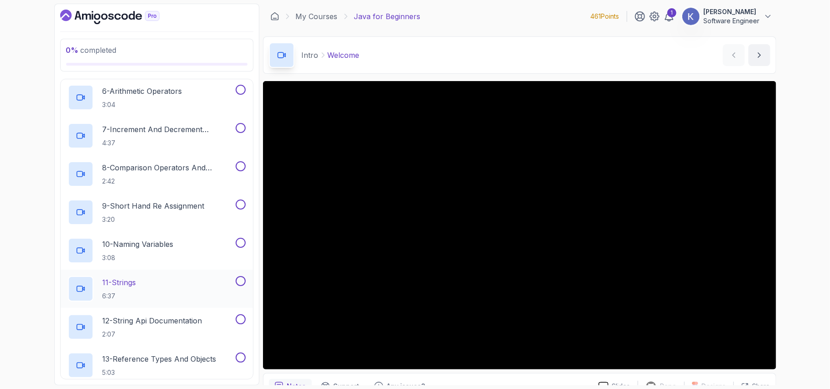
click at [64, 294] on div "11 - Strings 6:37" at bounding box center [157, 289] width 192 height 38
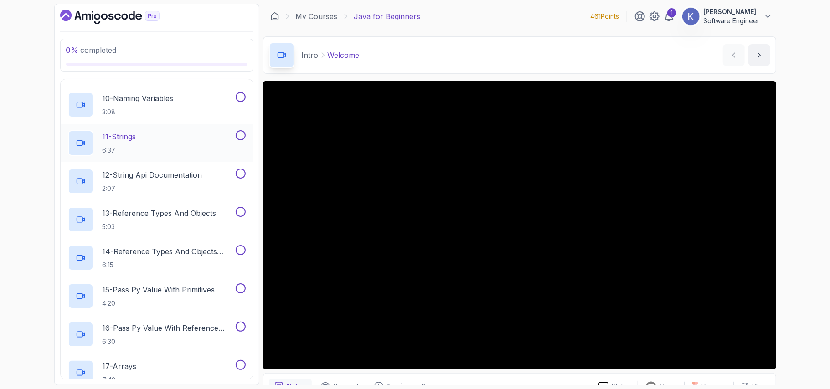
scroll to position [510, 0]
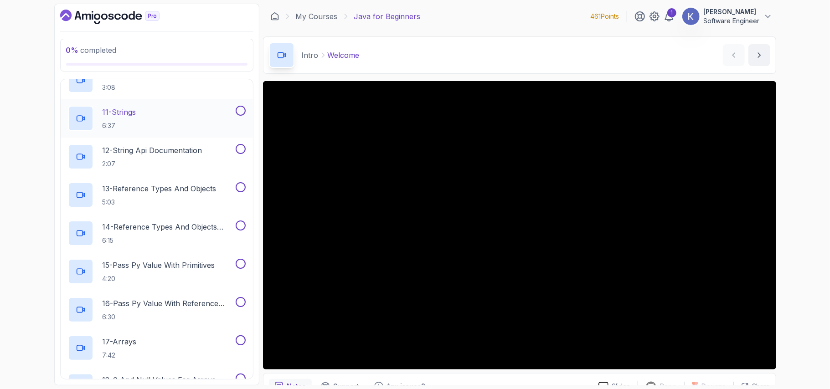
click at [146, 124] on div "11 - Strings 6:37" at bounding box center [151, 119] width 166 height 26
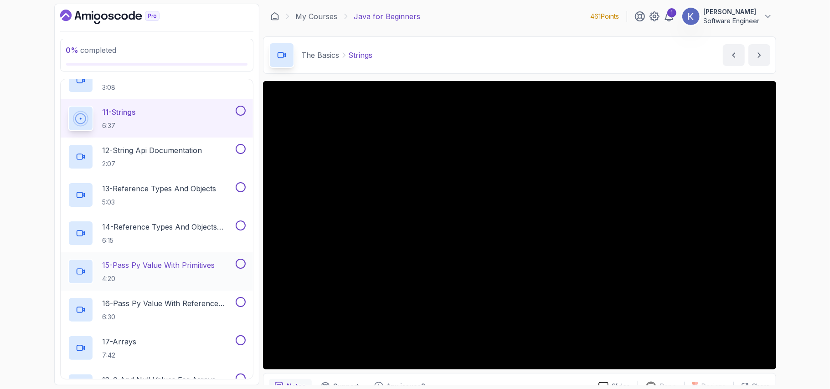
click at [62, 272] on div "15 - Pass Py Value With Primitives 4:20" at bounding box center [157, 271] width 192 height 38
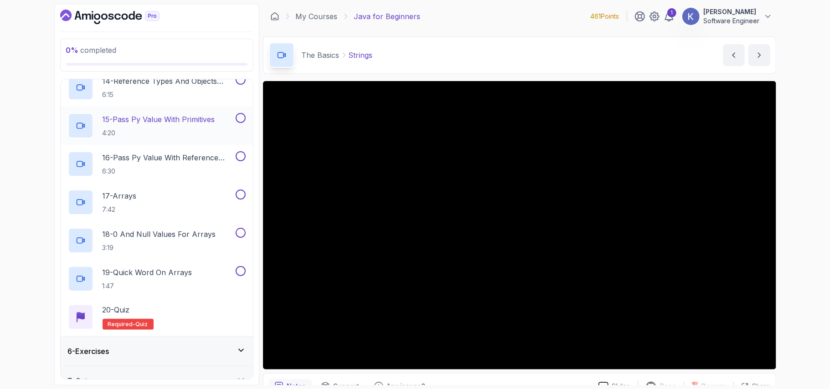
scroll to position [674, 0]
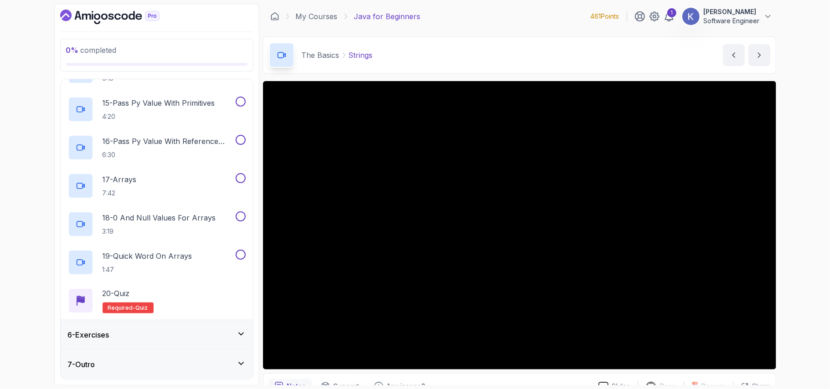
click at [167, 328] on div "6 - Exercises" at bounding box center [157, 334] width 192 height 29
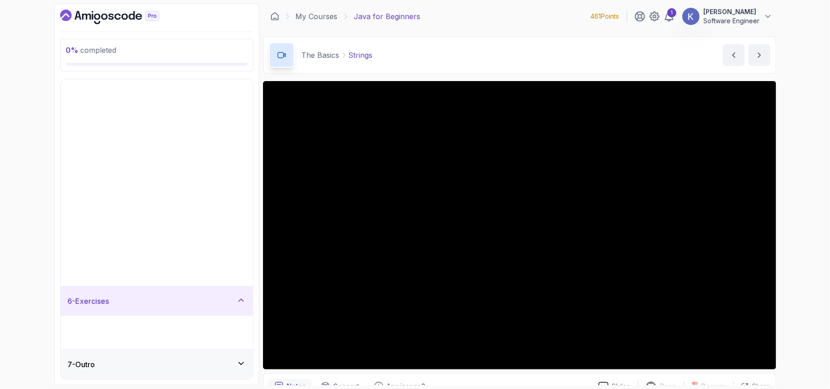
scroll to position [0, 0]
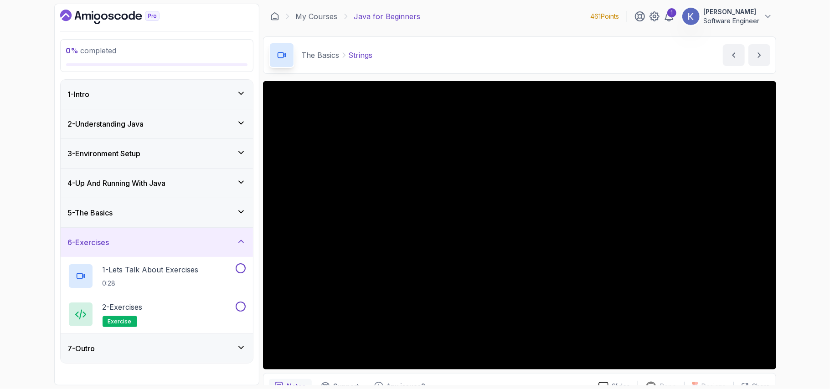
click at [141, 242] on div "6 - Exercises" at bounding box center [157, 242] width 178 height 11
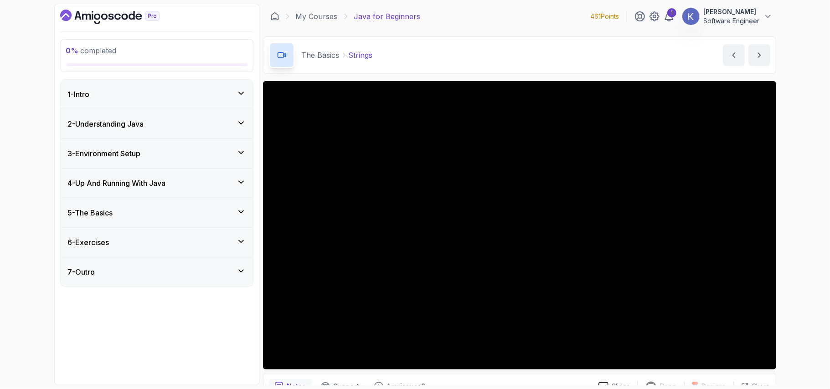
click at [77, 210] on h3 "5 - The Basics" at bounding box center [90, 212] width 45 height 11
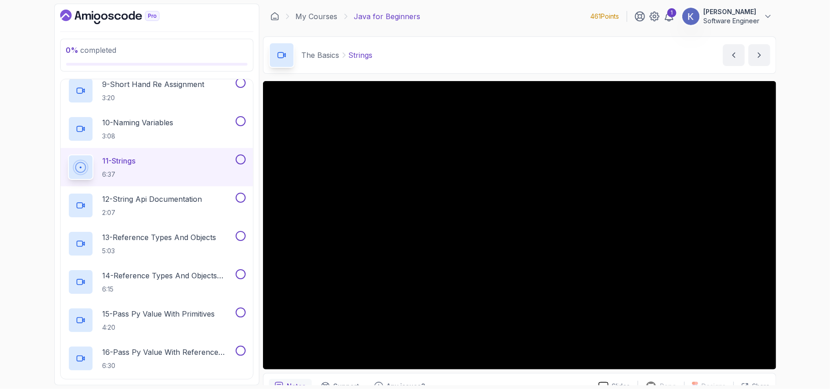
scroll to position [486, 0]
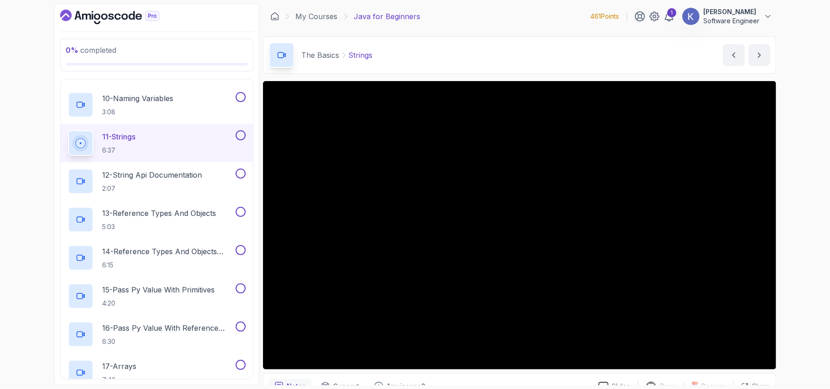
click at [155, 152] on div "11 - Strings 6:37" at bounding box center [151, 143] width 166 height 26
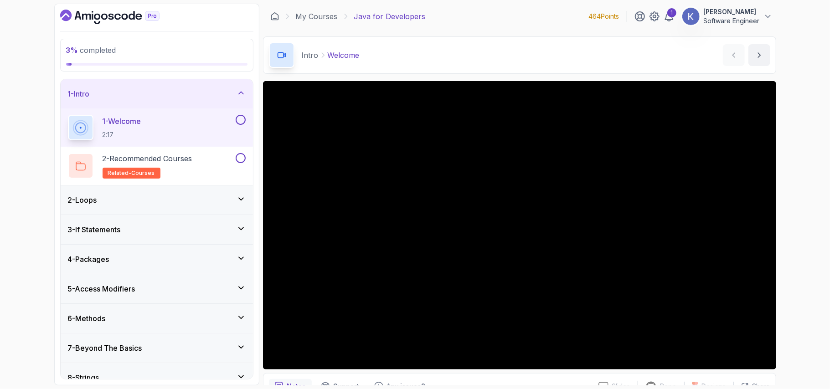
click at [132, 348] on h3 "7 - Beyond The Basics" at bounding box center [105, 348] width 74 height 11
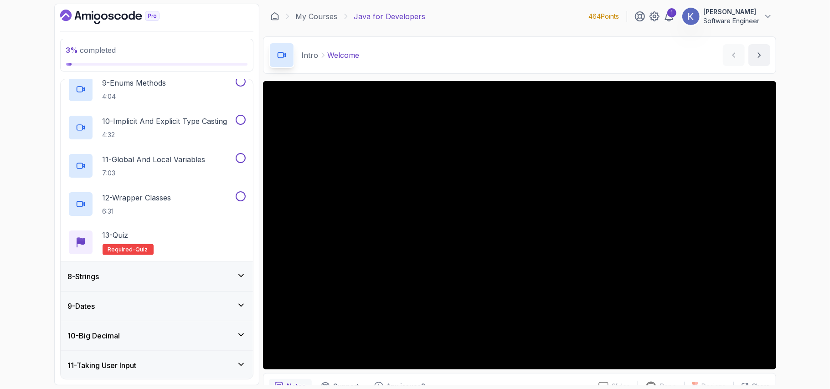
scroll to position [764, 0]
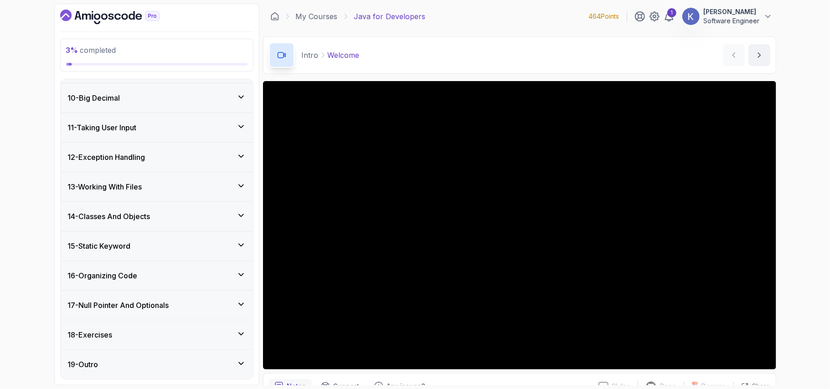
click at [131, 243] on h3 "15 - Static Keyword" at bounding box center [99, 246] width 63 height 11
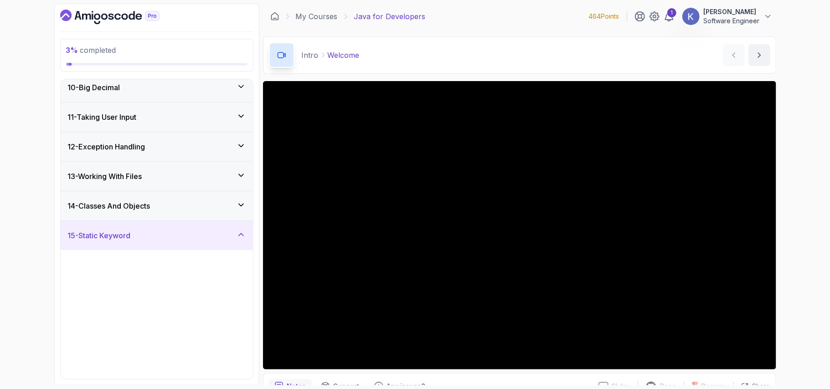
scroll to position [266, 0]
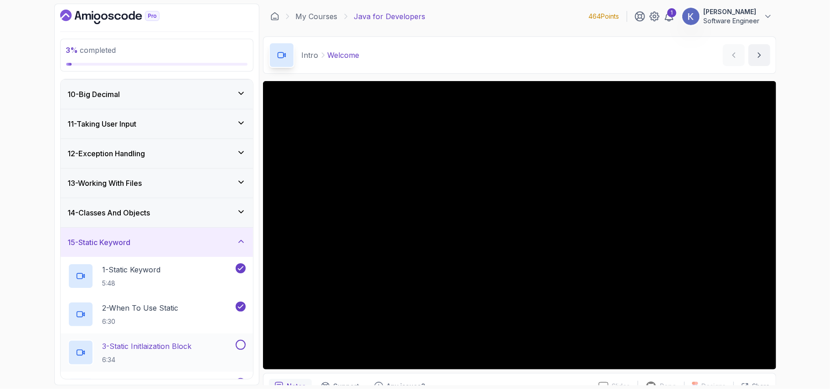
click at [159, 365] on div "3 - Static Initlaization Block 6:34" at bounding box center [151, 353] width 166 height 26
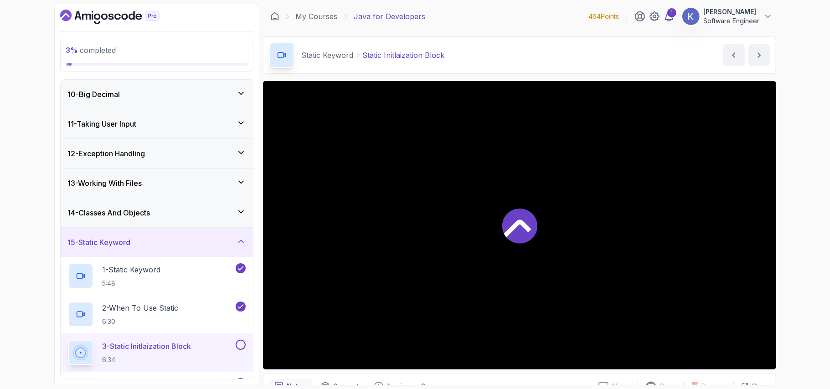
drag, startPoint x: 170, startPoint y: 363, endPoint x: 190, endPoint y: 357, distance: 20.5
click at [190, 357] on h2 "3 - Static Initlaization Block 6:34" at bounding box center [147, 353] width 89 height 24
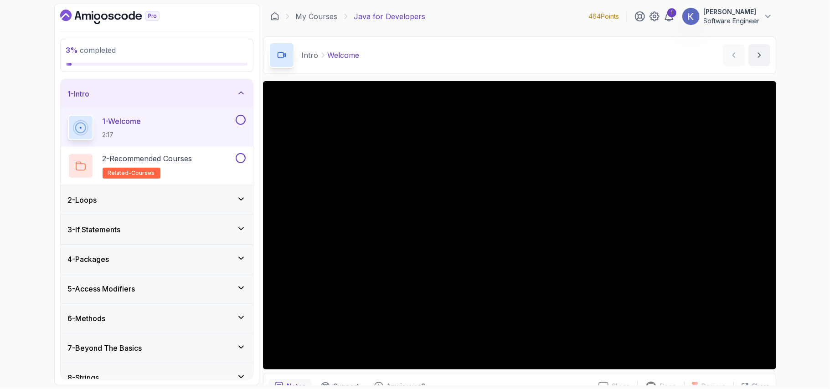
click at [159, 352] on div "7 - Beyond The Basics" at bounding box center [157, 348] width 178 height 11
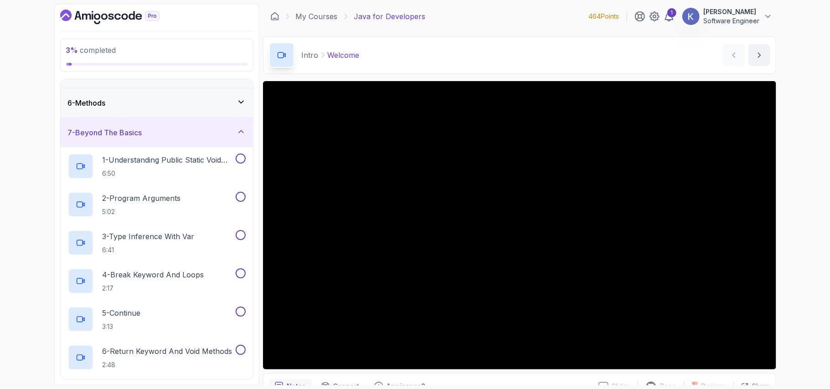
scroll to position [146, 0]
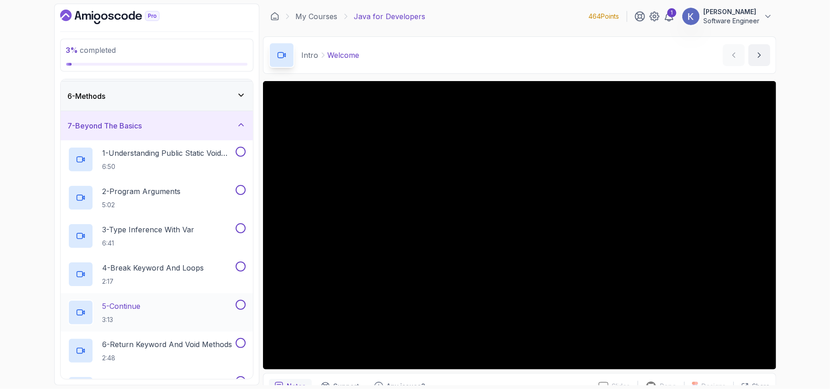
click at [165, 316] on div "5 - Continue 3:13" at bounding box center [151, 313] width 166 height 26
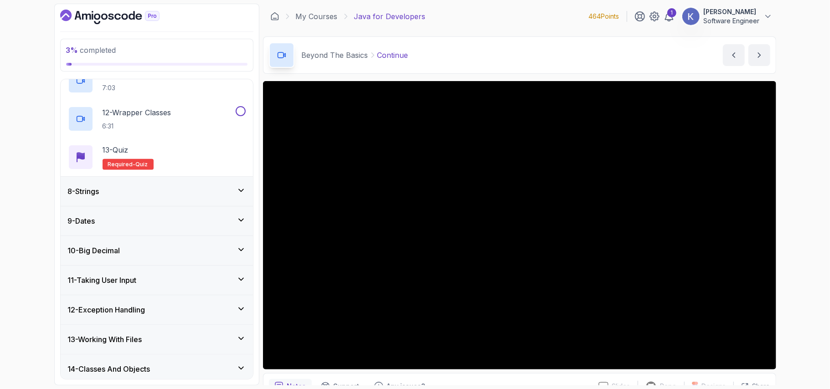
scroll to position [632, 0]
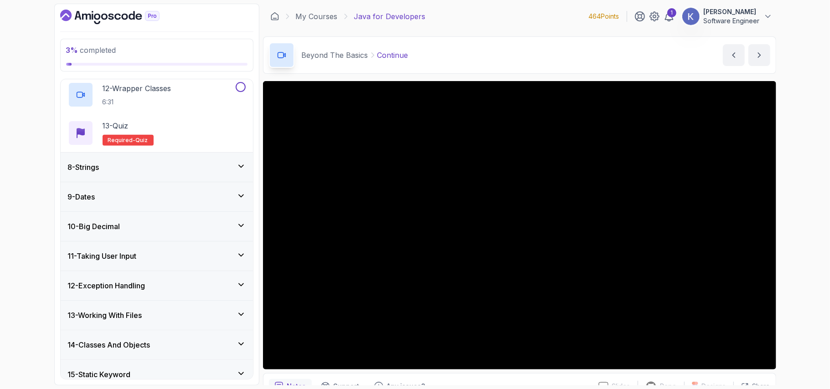
click at [177, 290] on div "12 - Exception Handling" at bounding box center [157, 285] width 178 height 11
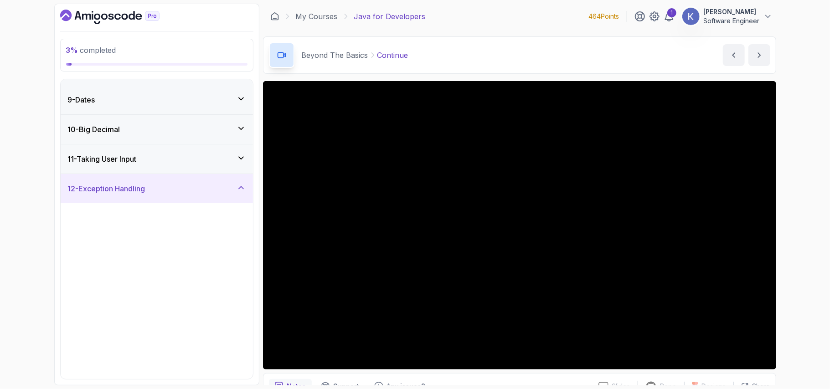
scroll to position [266, 0]
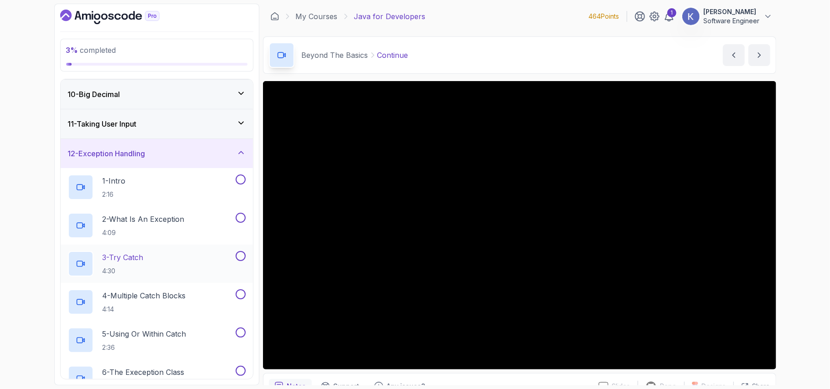
click at [159, 262] on div "3 - Try Catch 4:30" at bounding box center [151, 264] width 166 height 26
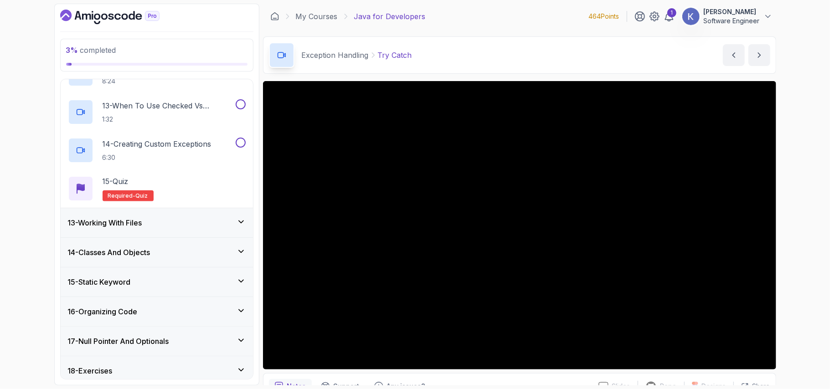
scroll to position [840, 0]
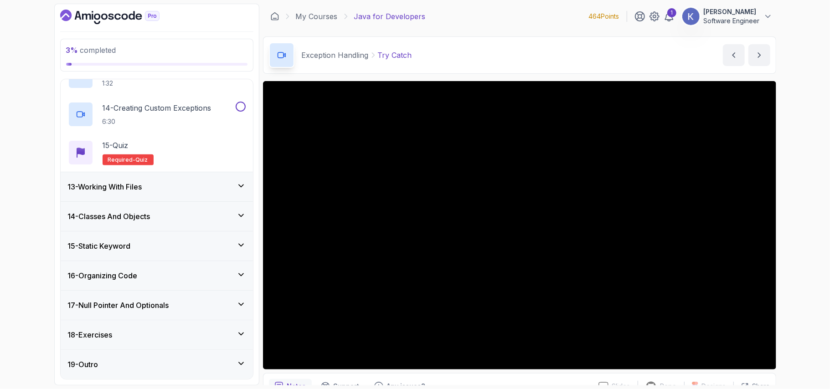
click at [141, 252] on div "15 - Static Keyword" at bounding box center [157, 245] width 192 height 29
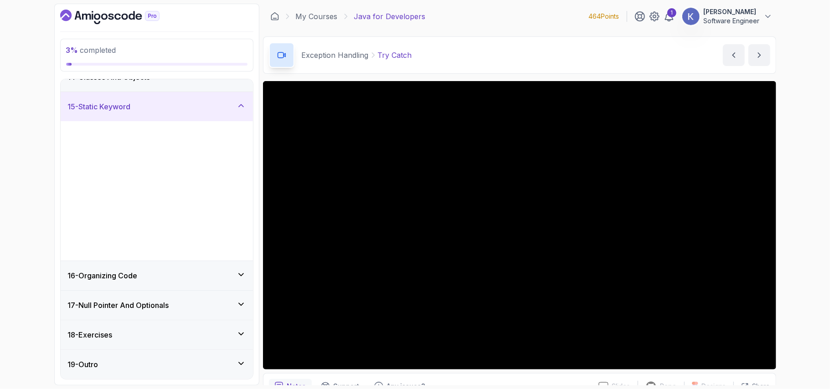
scroll to position [266, 0]
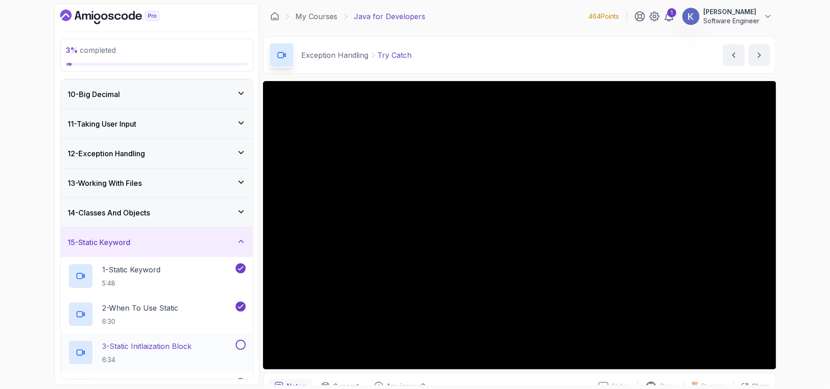
click at [169, 360] on p "6:34" at bounding box center [147, 359] width 89 height 9
